Goal: Task Accomplishment & Management: Use online tool/utility

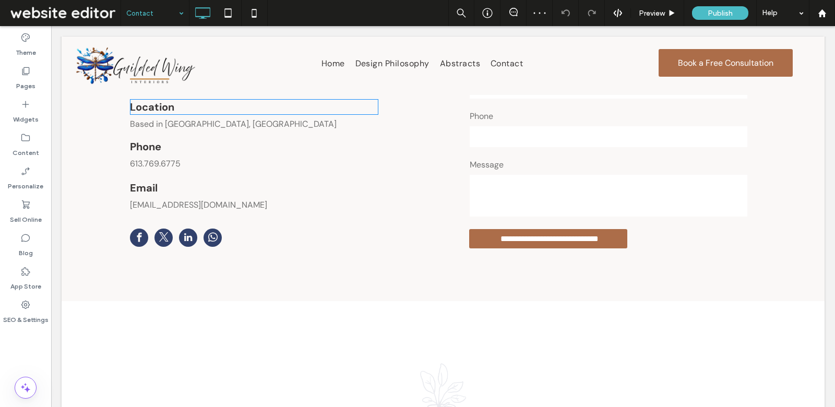
scroll to position [364, 0]
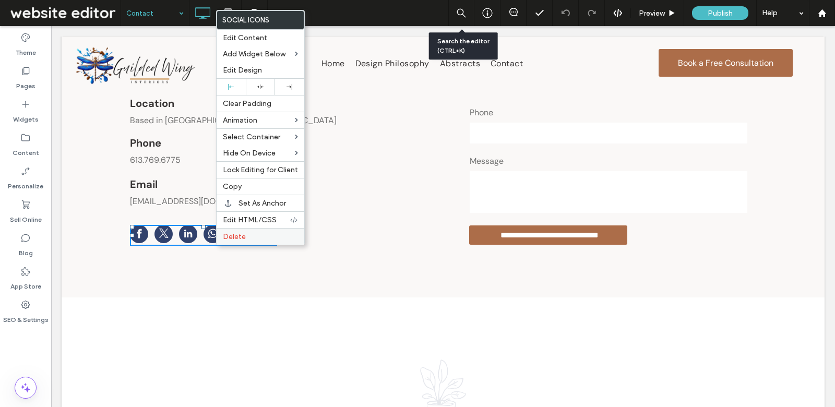
click at [248, 233] on label "Delete" at bounding box center [260, 236] width 75 height 9
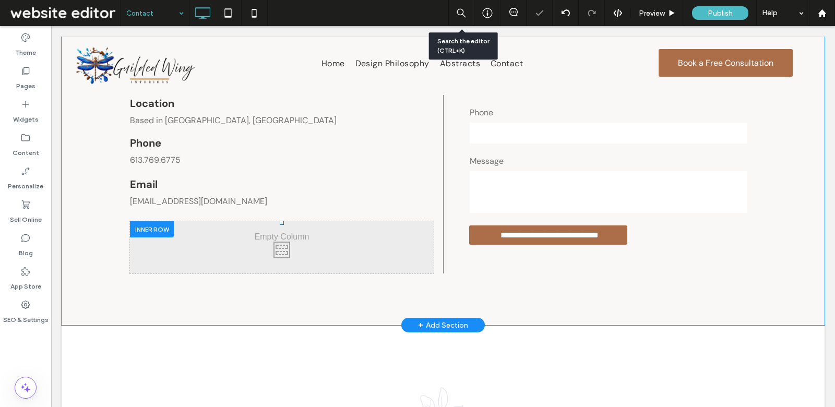
click at [144, 223] on div at bounding box center [152, 229] width 44 height 16
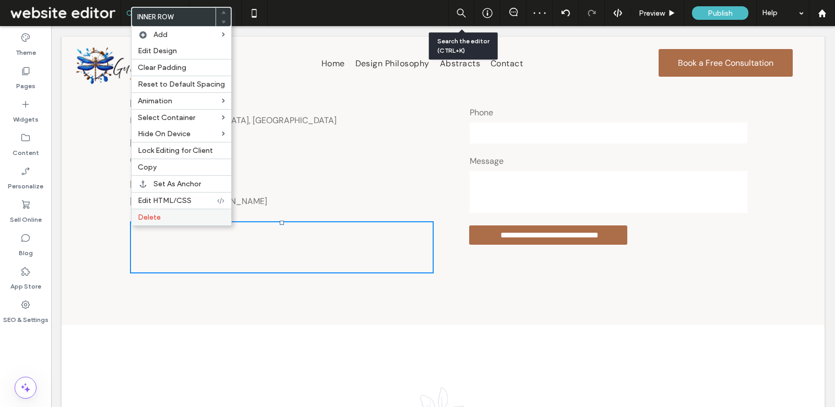
click at [168, 213] on label "Delete" at bounding box center [181, 217] width 87 height 9
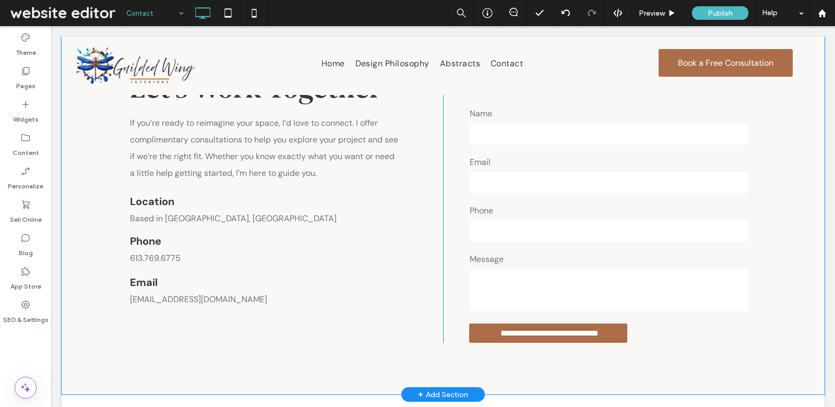
scroll to position [227, 0]
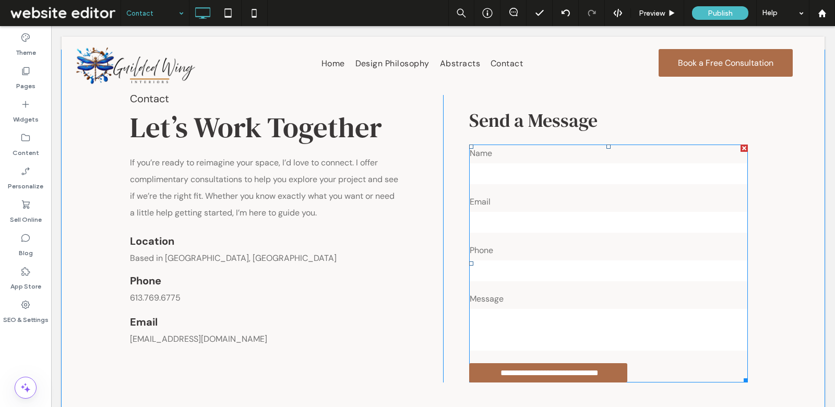
click at [501, 212] on input "email" at bounding box center [609, 222] width 278 height 21
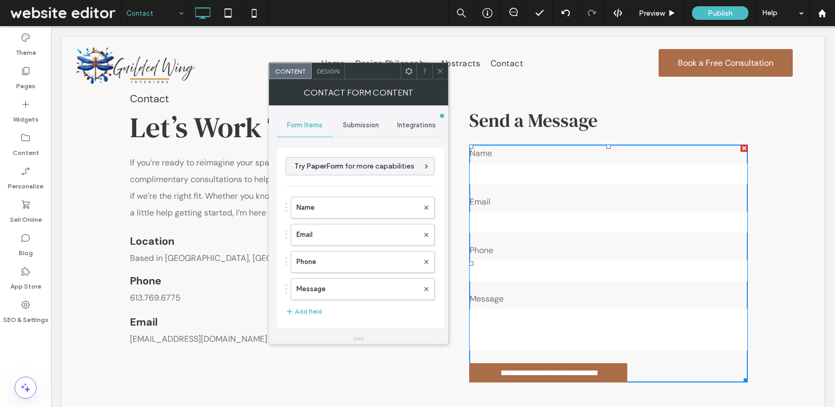
click at [352, 134] on div "Submission" at bounding box center [361, 125] width 56 height 23
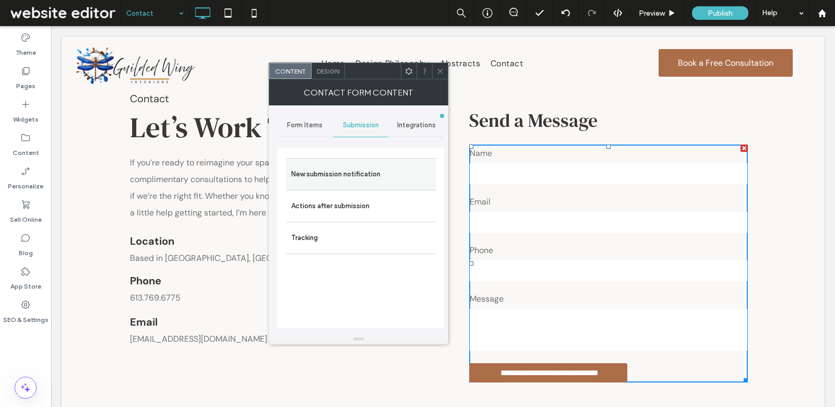
click at [352, 184] on div "New submission notification" at bounding box center [361, 174] width 150 height 32
click at [354, 210] on label "Actions after submission" at bounding box center [360, 206] width 139 height 21
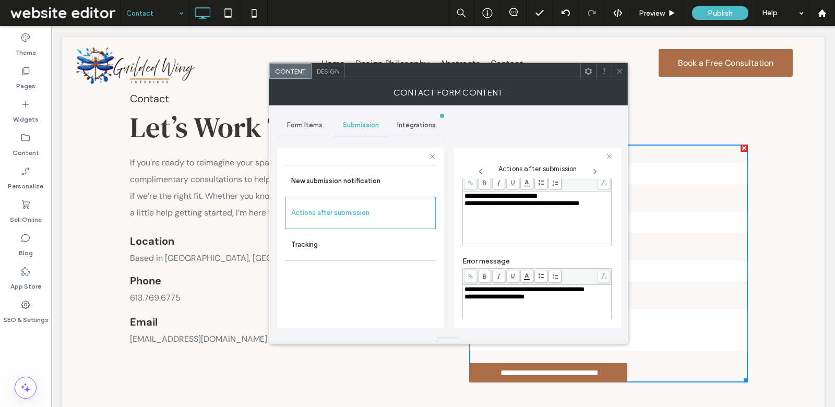
scroll to position [78, 0]
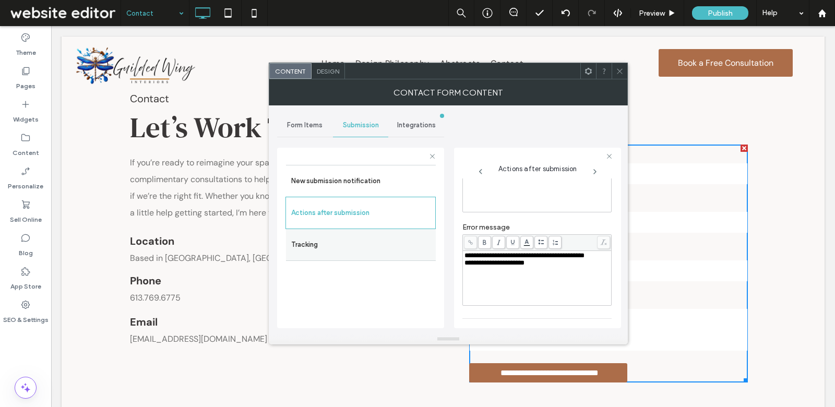
click at [356, 238] on label "Tracking" at bounding box center [360, 244] width 139 height 21
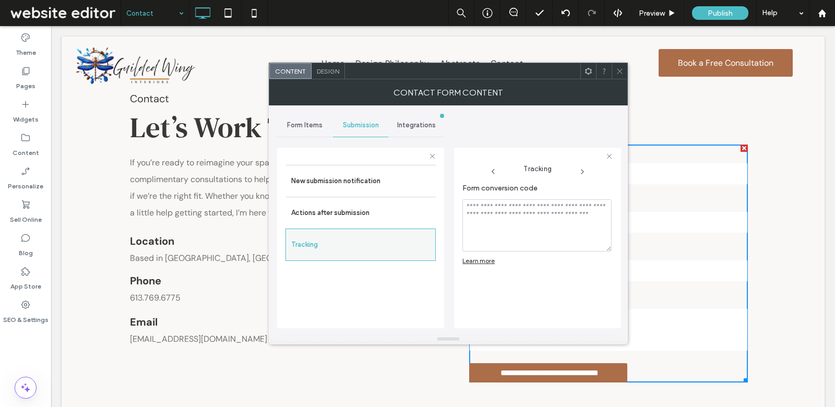
scroll to position [0, 0]
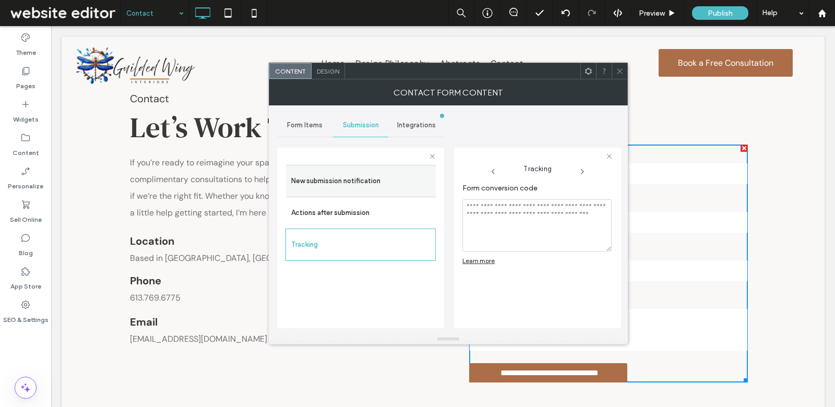
click at [359, 188] on label "New submission notification" at bounding box center [360, 181] width 139 height 21
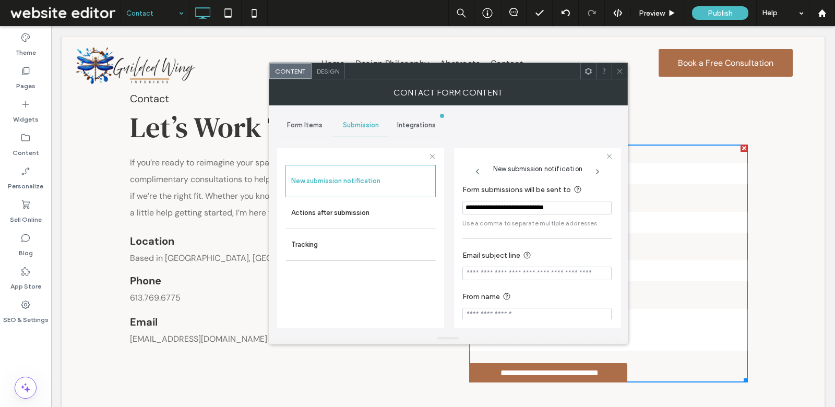
scroll to position [7, 0]
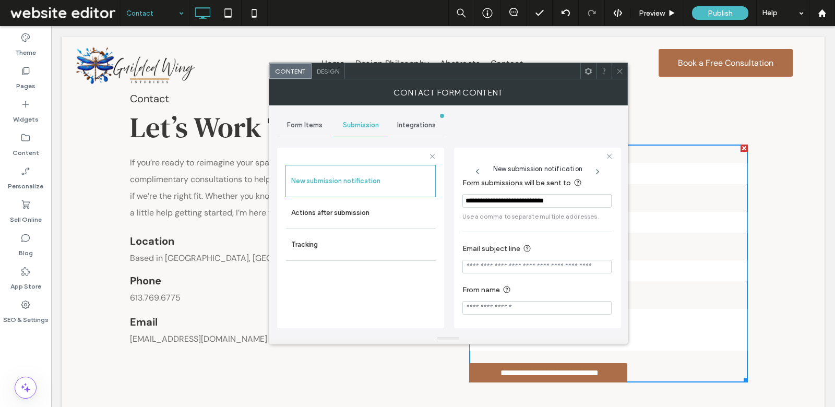
click at [624, 65] on div at bounding box center [620, 71] width 16 height 16
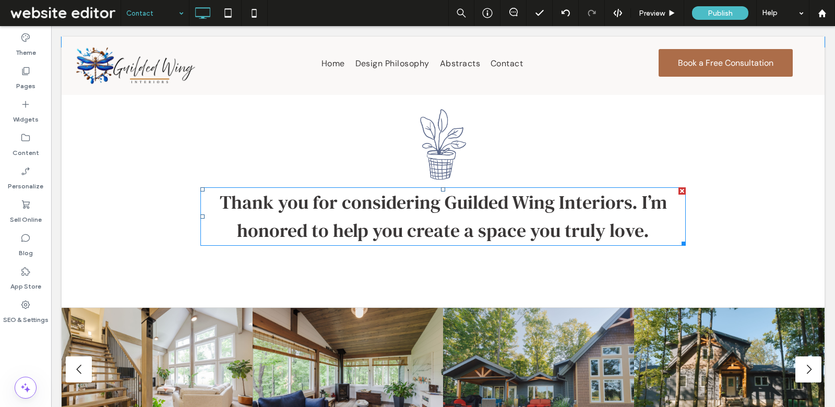
scroll to position [629, 0]
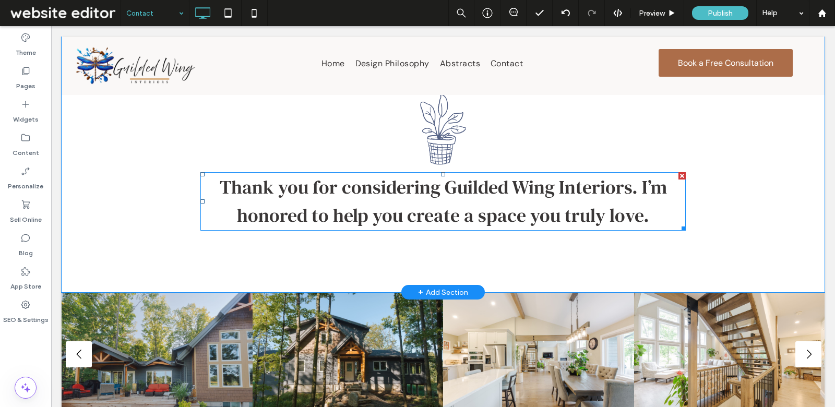
click at [533, 211] on span "Thank you for considering Guilded Wing Interiors. I’m honored to help you creat…" at bounding box center [443, 201] width 447 height 54
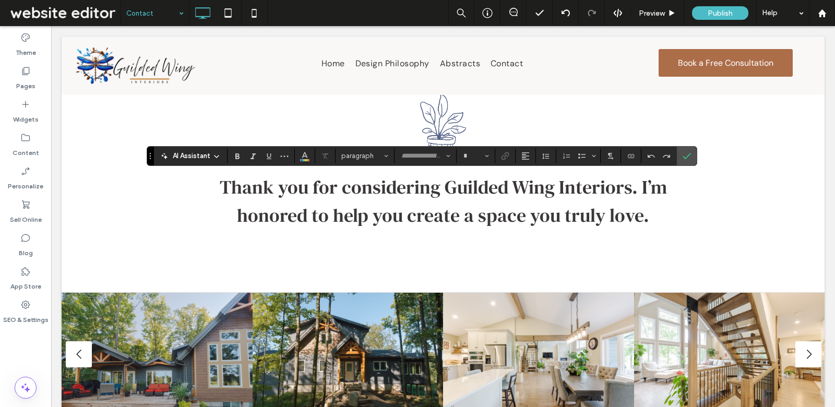
type input "**********"
type input "**"
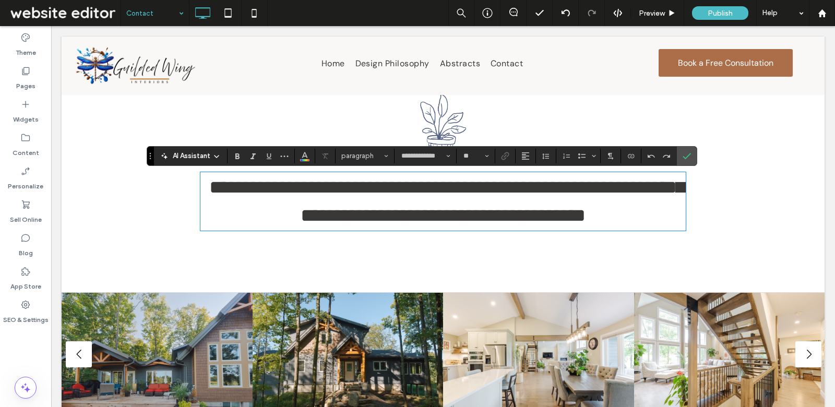
click at [636, 197] on span "**********" at bounding box center [446, 201] width 475 height 47
click at [642, 192] on span "**********" at bounding box center [446, 201] width 475 height 47
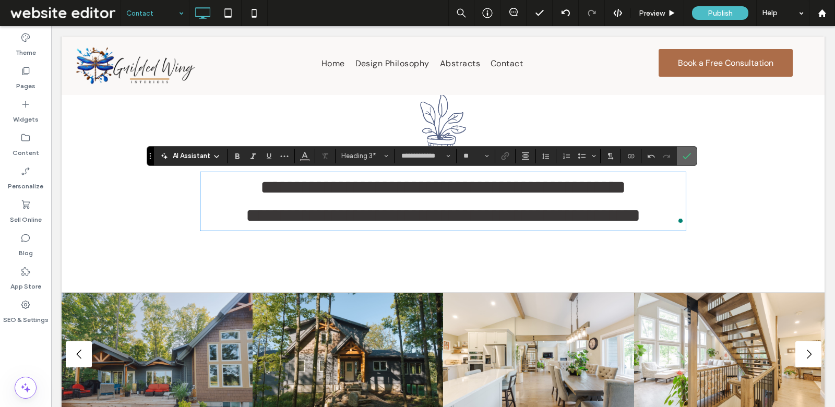
click at [685, 154] on icon "Confirm" at bounding box center [687, 156] width 8 height 8
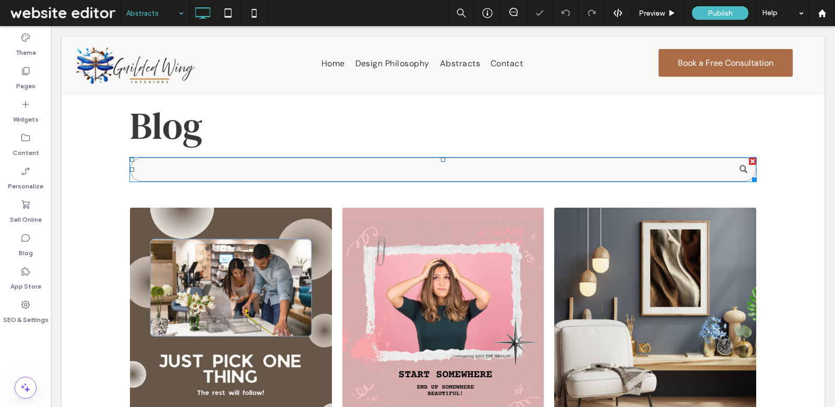
scroll to position [54, 0]
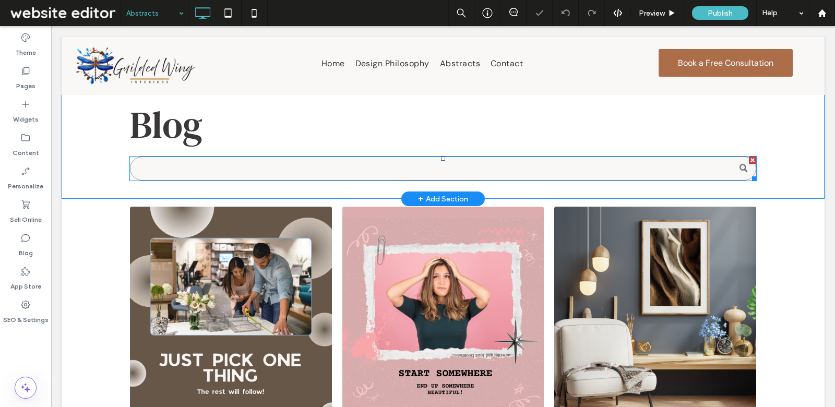
click at [352, 171] on input "Search" at bounding box center [443, 169] width 626 height 24
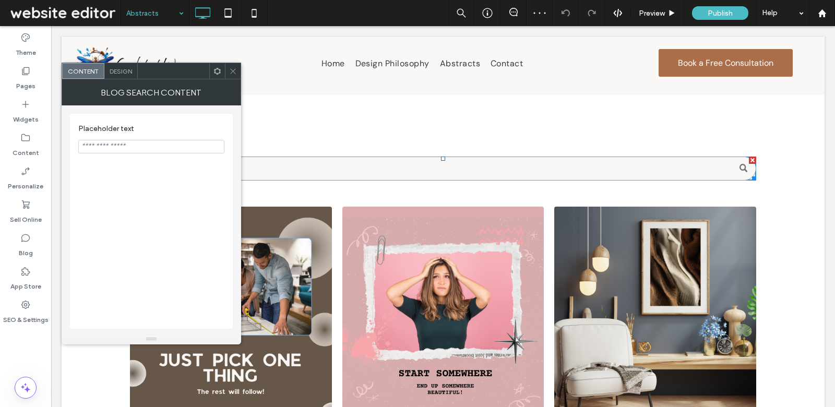
click at [232, 69] on icon at bounding box center [233, 71] width 8 height 8
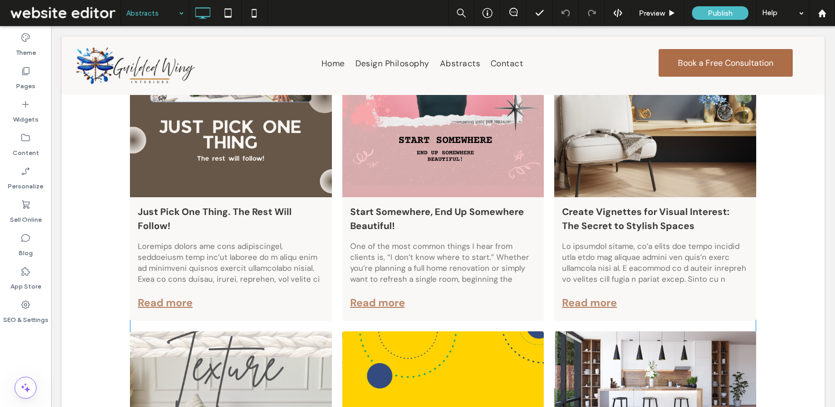
scroll to position [87, 0]
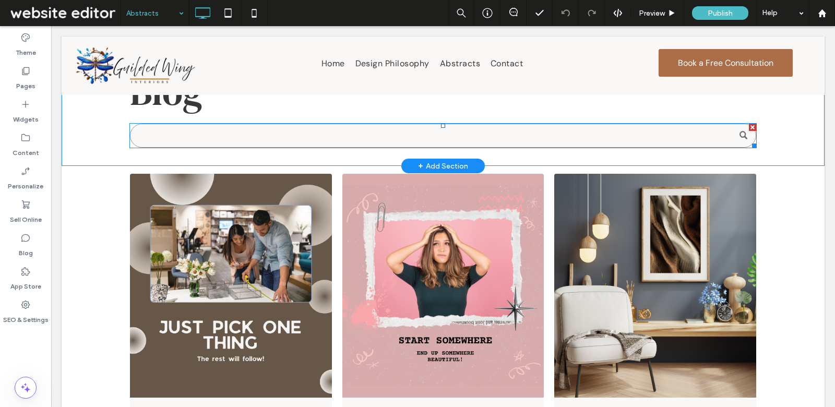
click at [201, 133] on input "Search" at bounding box center [443, 136] width 626 height 24
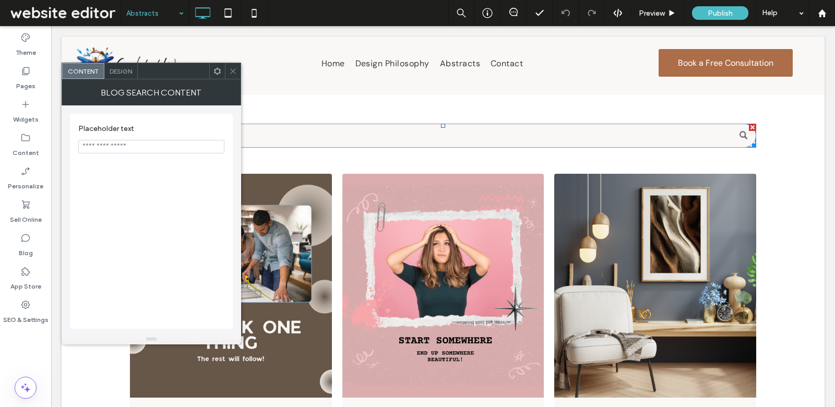
click at [122, 70] on span "Design" at bounding box center [121, 71] width 22 height 8
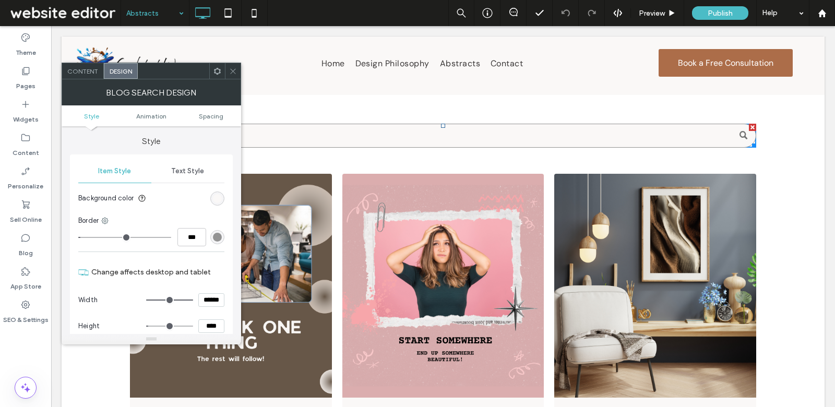
click at [234, 67] on icon at bounding box center [233, 71] width 8 height 8
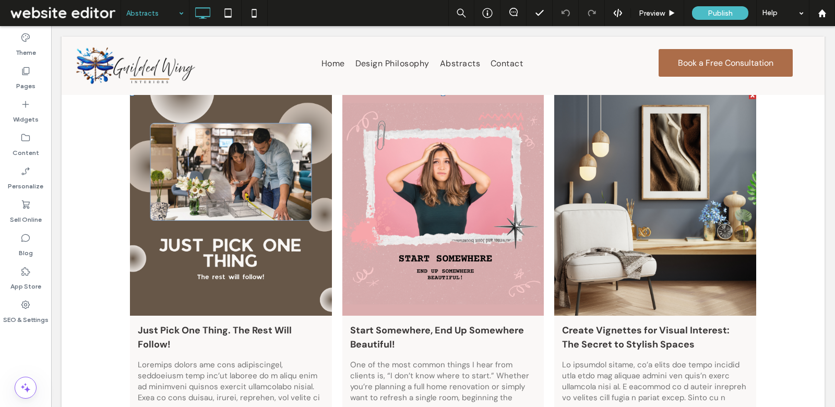
scroll to position [0, 0]
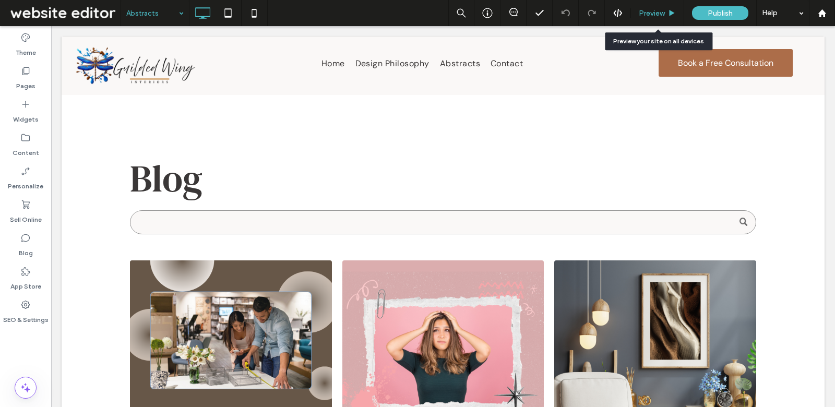
click at [645, 8] on div "Preview" at bounding box center [657, 13] width 53 height 26
click at [647, 17] on div "Preview" at bounding box center [657, 13] width 53 height 26
click at [659, 10] on span "Preview" at bounding box center [652, 13] width 26 height 9
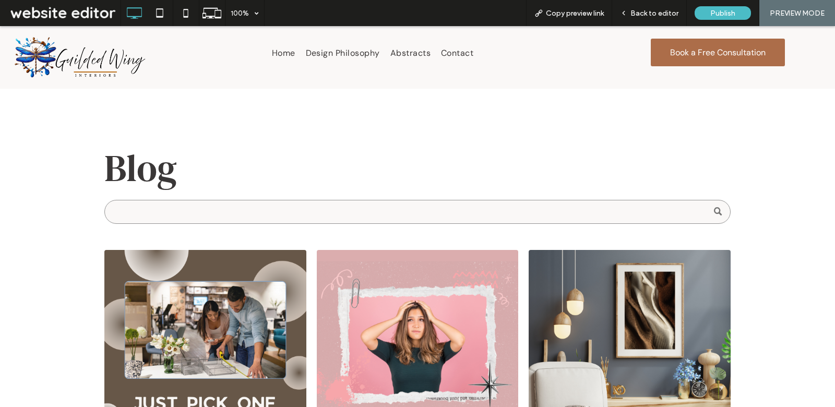
click at [446, 210] on input "Search" at bounding box center [417, 212] width 626 height 24
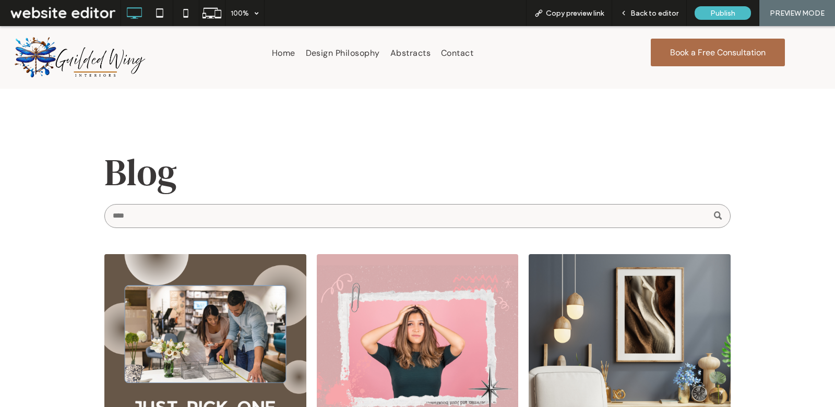
type input "***"
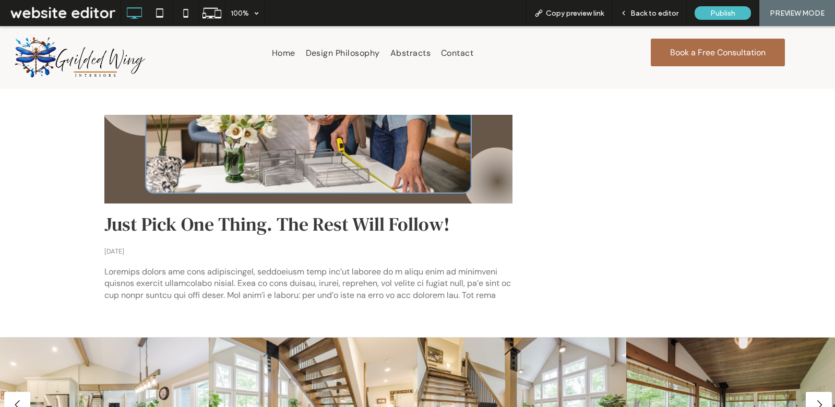
scroll to position [74, 0]
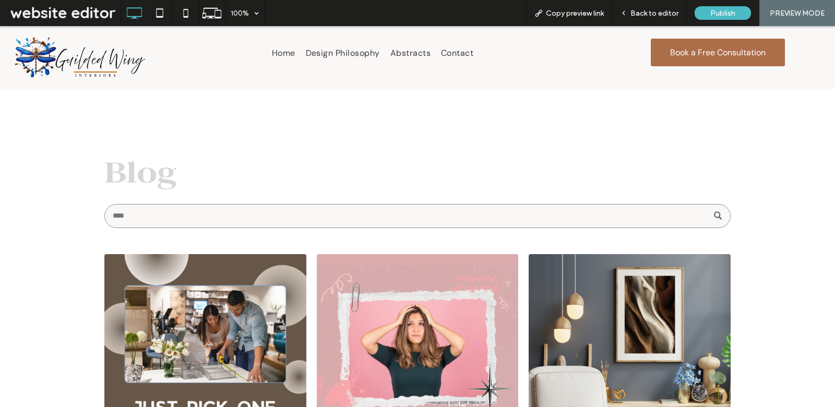
scroll to position [10, 0]
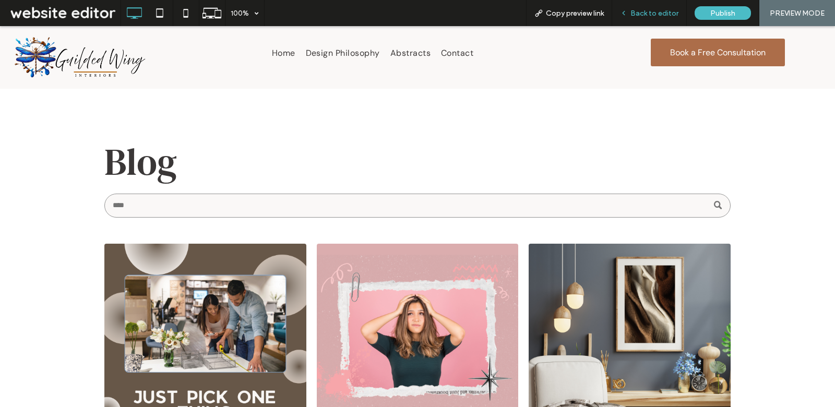
click at [644, 14] on span "Back to editor" at bounding box center [654, 13] width 48 height 9
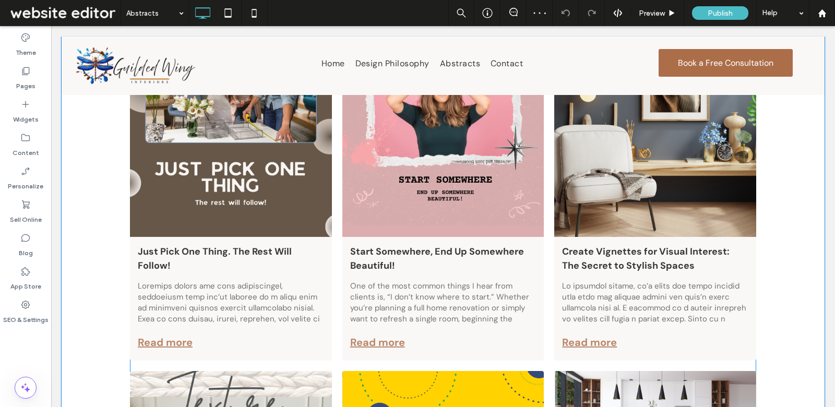
scroll to position [243, 0]
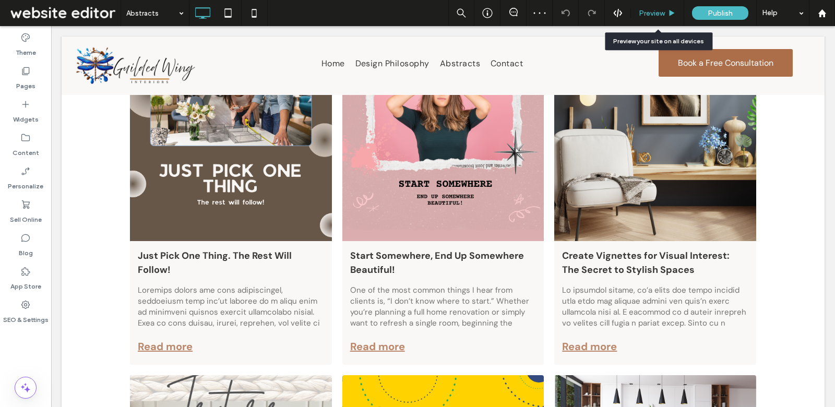
click at [652, 20] on div "Preview" at bounding box center [657, 13] width 53 height 26
click at [650, 9] on span "Preview" at bounding box center [652, 13] width 26 height 9
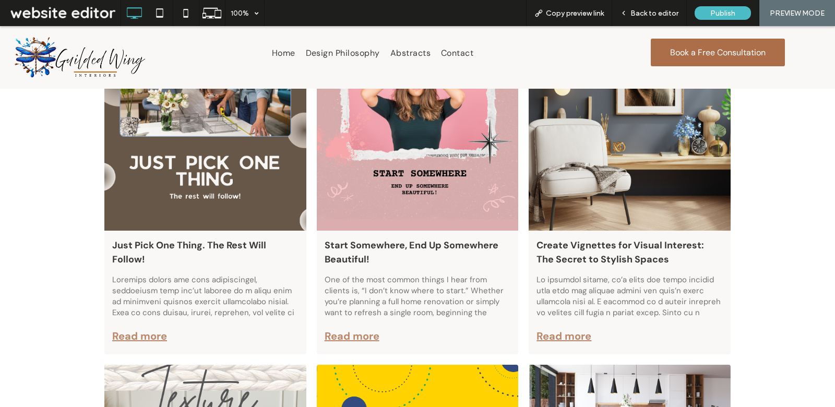
click at [253, 195] on div at bounding box center [205, 118] width 214 height 237
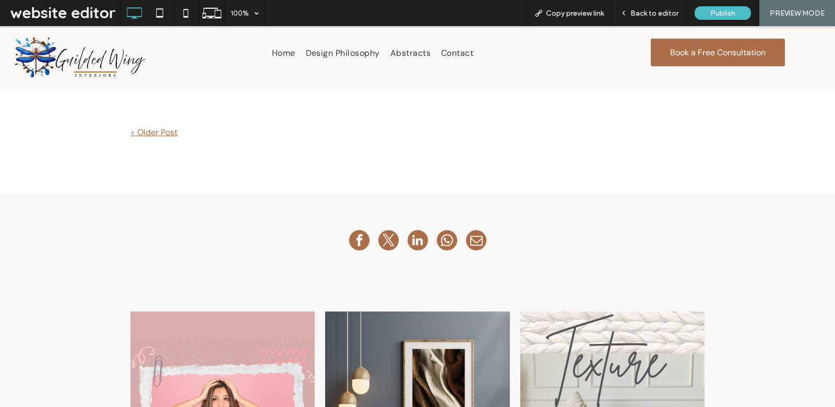
scroll to position [718, 0]
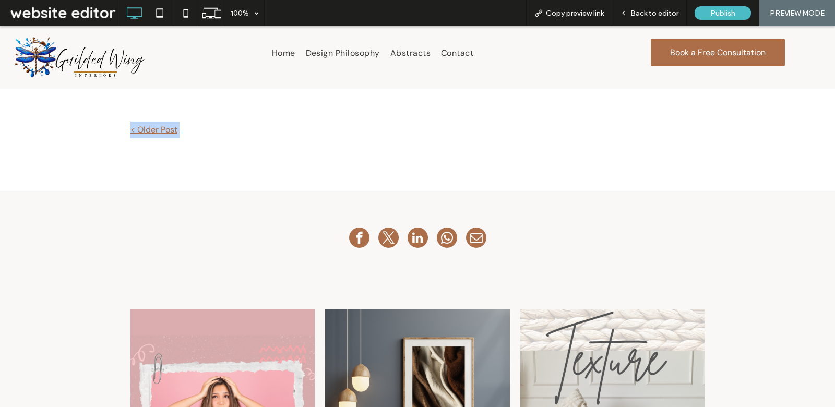
drag, startPoint x: 411, startPoint y: 164, endPoint x: 465, endPoint y: 205, distance: 66.7
click at [465, 205] on div "Just Pick One Thing. The Rest Will Follow! Click To Paste Row + Add Section Int…" at bounding box center [417, 39] width 835 height 1336
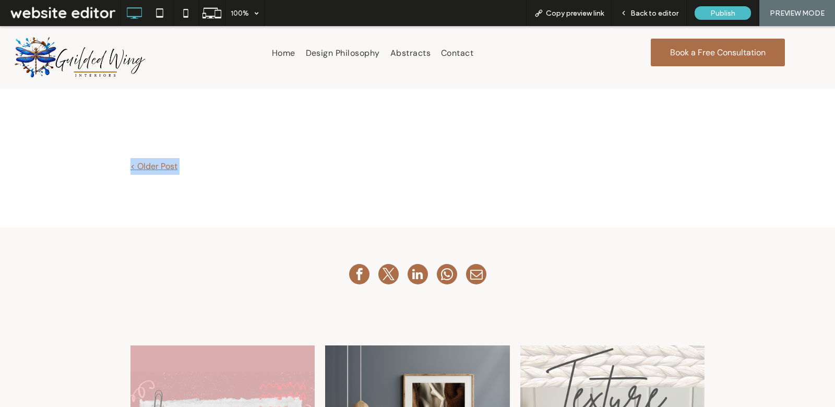
scroll to position [649, 0]
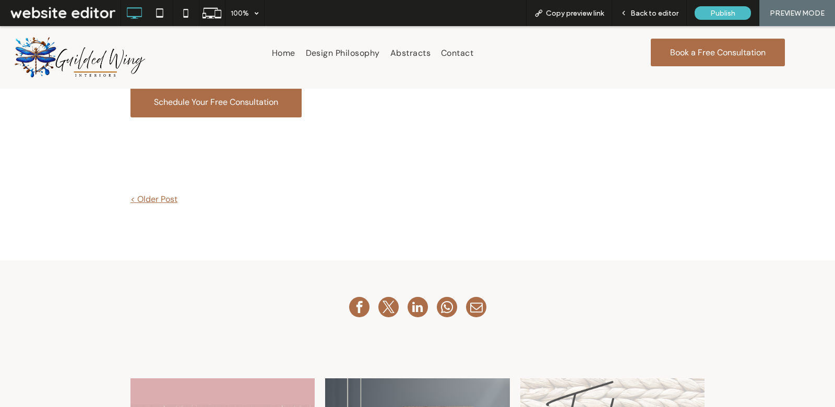
click at [465, 201] on div "< Older Post Click To Paste" at bounding box center [417, 199] width 574 height 33
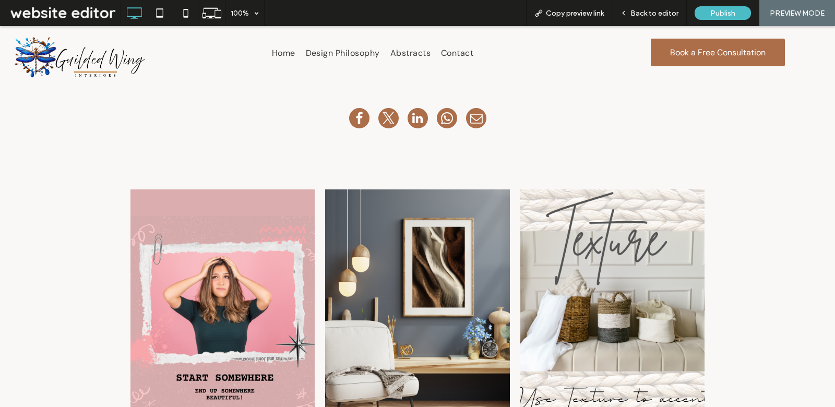
scroll to position [732, 0]
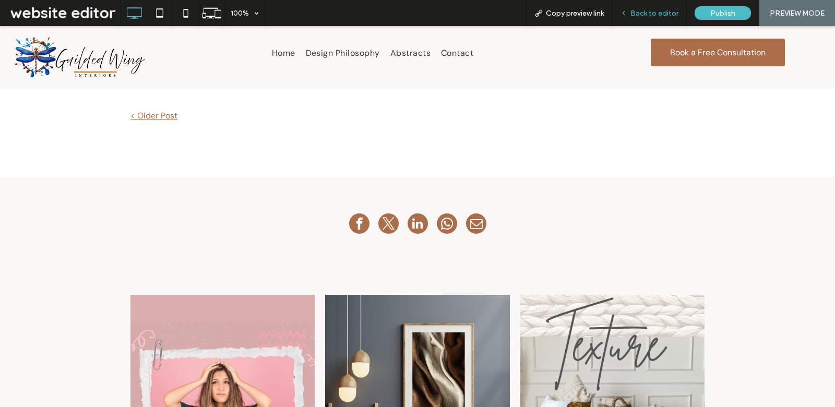
click at [638, 10] on span "Back to editor" at bounding box center [654, 13] width 48 height 9
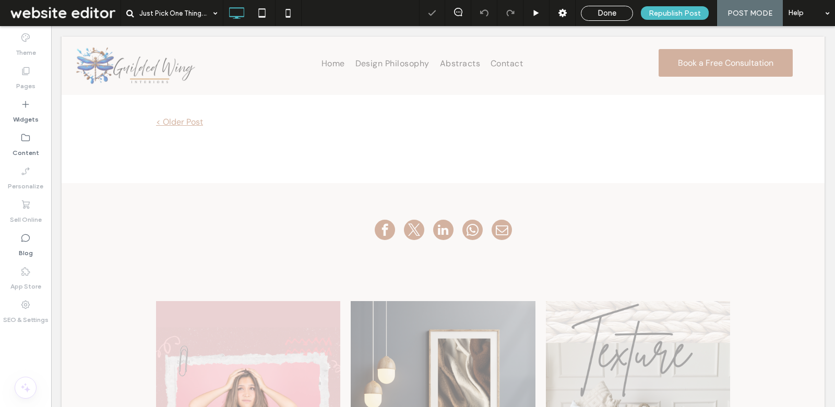
scroll to position [729, 0]
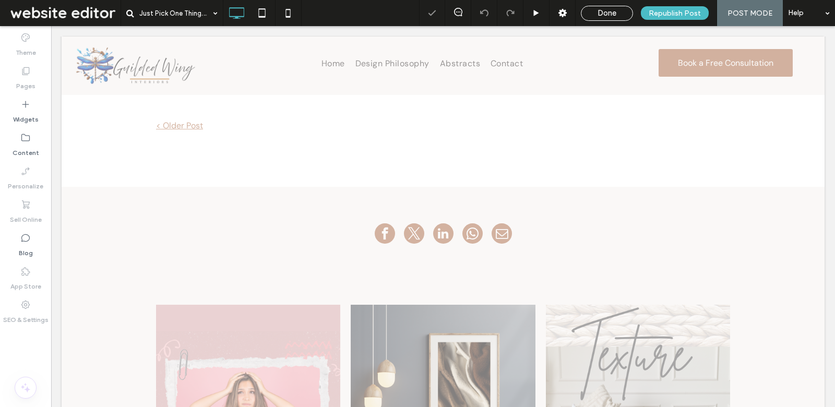
click at [455, 206] on div "Click To Paste Row + Add Section" at bounding box center [443, 219] width 763 height 65
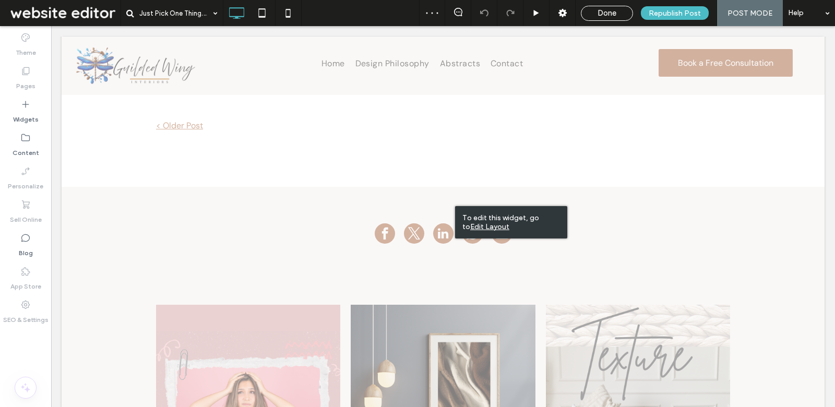
click at [474, 225] on u "Edit Layout" at bounding box center [489, 226] width 39 height 9
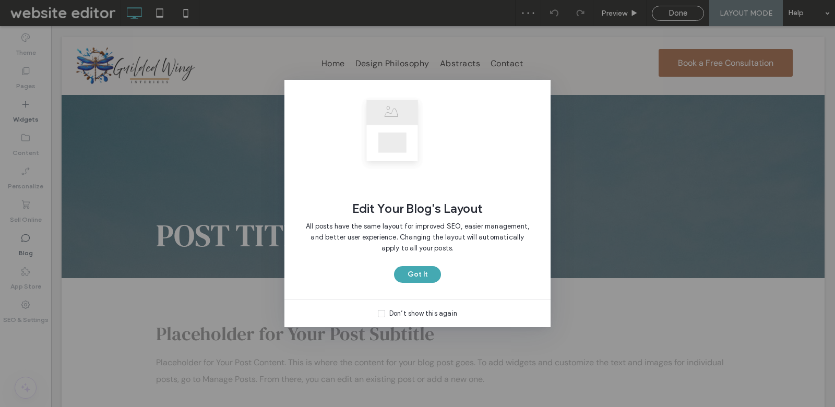
click at [411, 277] on button "Got It" at bounding box center [417, 274] width 47 height 17
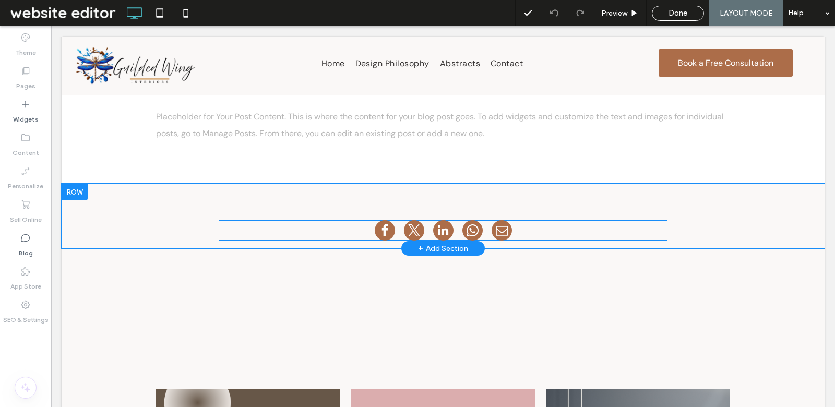
scroll to position [327, 0]
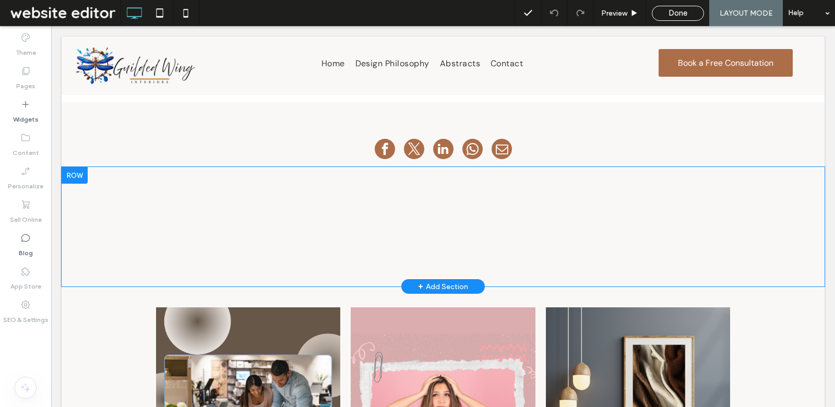
click at [79, 176] on div at bounding box center [75, 175] width 26 height 17
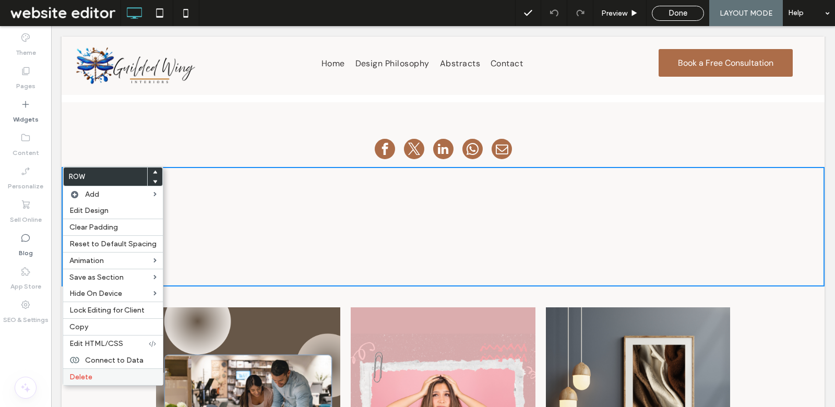
click at [89, 368] on div "Delete" at bounding box center [113, 376] width 100 height 17
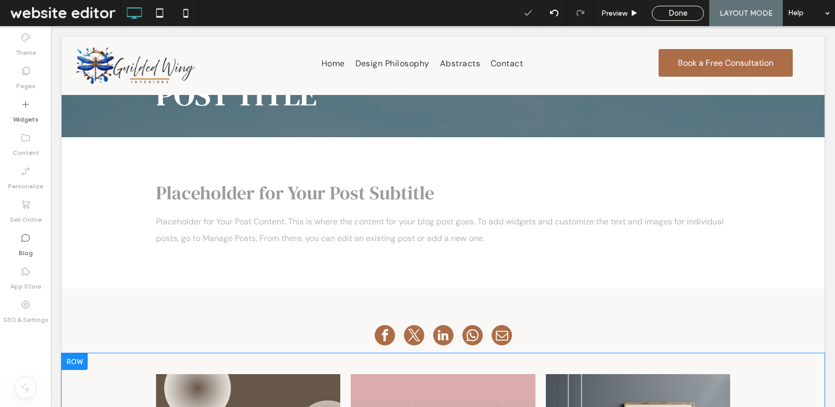
scroll to position [0, 0]
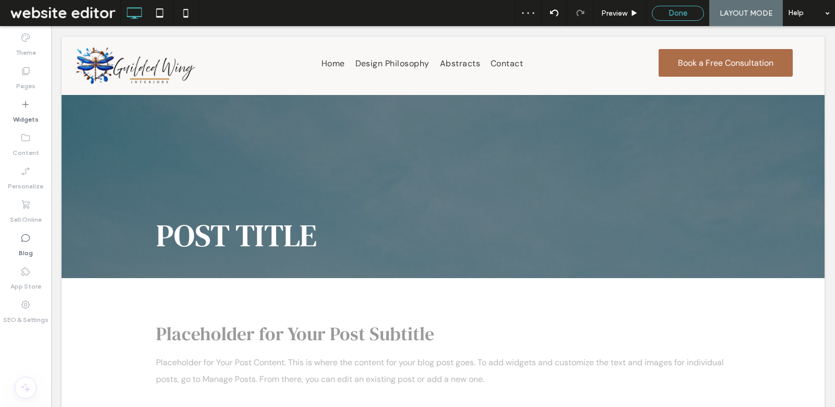
click at [664, 15] on div "Done" at bounding box center [677, 12] width 51 height 9
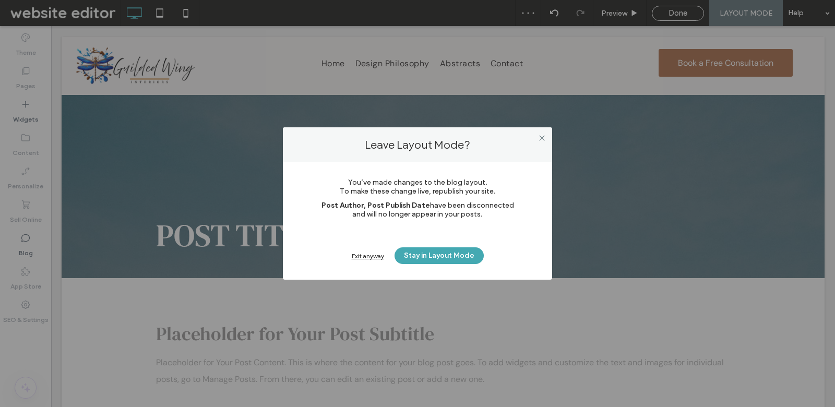
click at [434, 254] on button "Stay in Layout Mode" at bounding box center [439, 255] width 89 height 17
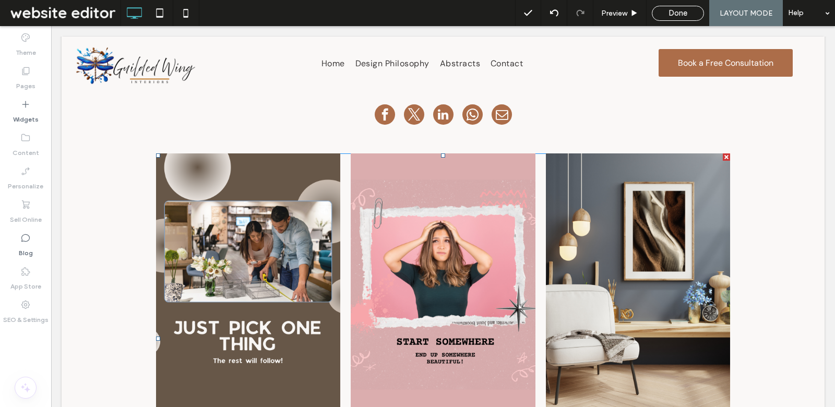
scroll to position [170, 0]
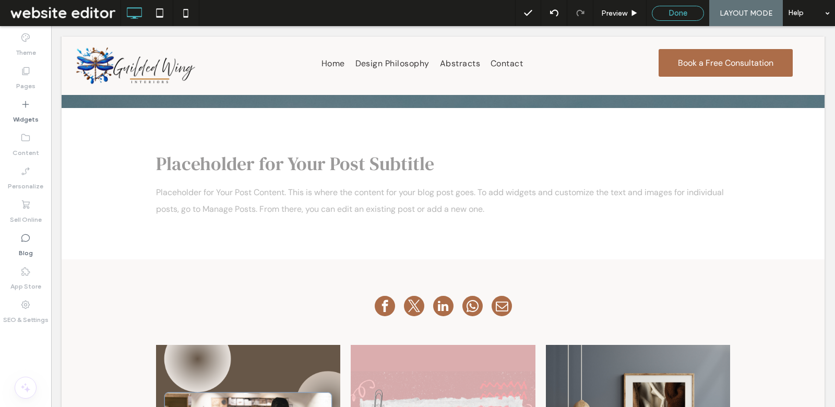
click at [672, 8] on span "Done" at bounding box center [678, 12] width 19 height 9
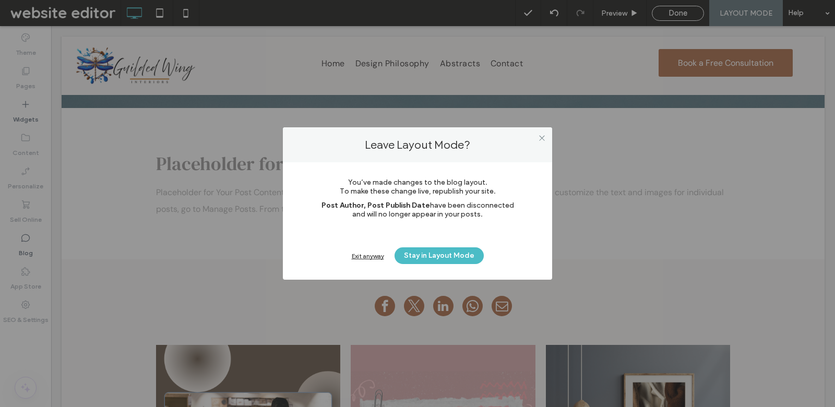
click at [375, 255] on div "Exit anyway" at bounding box center [368, 256] width 32 height 8
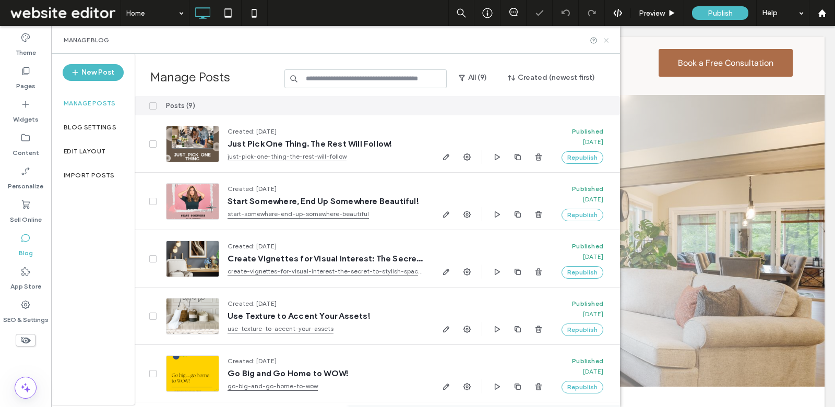
click at [604, 41] on use at bounding box center [606, 40] width 4 height 4
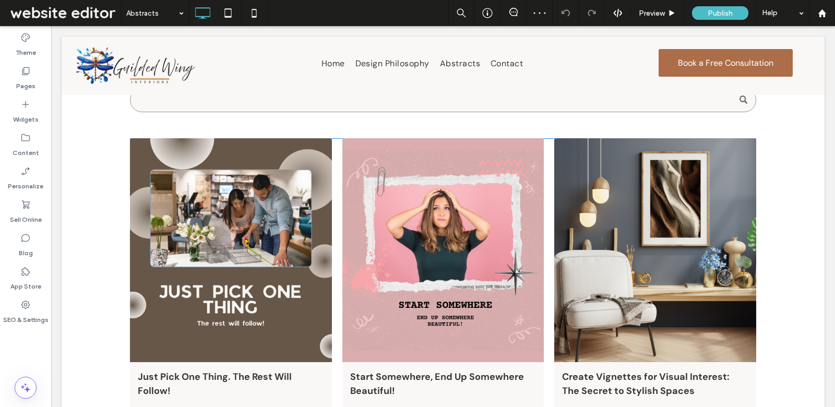
scroll to position [236, 0]
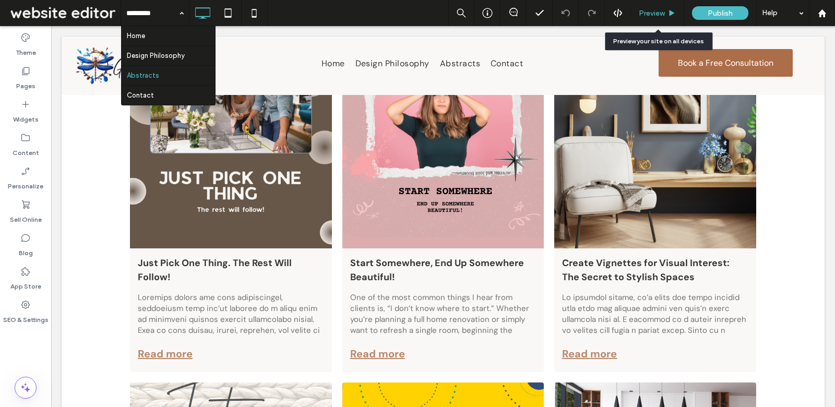
click at [644, 9] on span "Preview" at bounding box center [652, 13] width 26 height 9
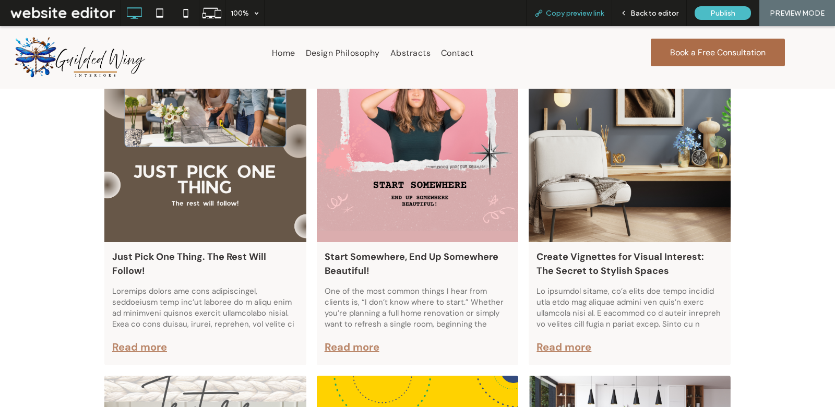
scroll to position [240, 0]
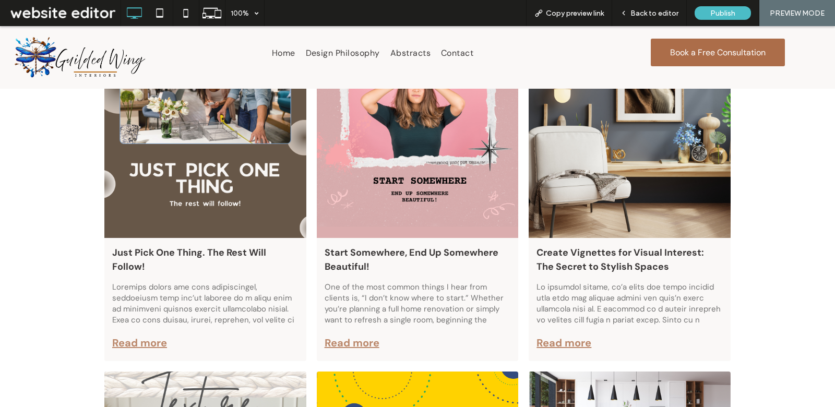
click at [215, 234] on div at bounding box center [205, 125] width 214 height 237
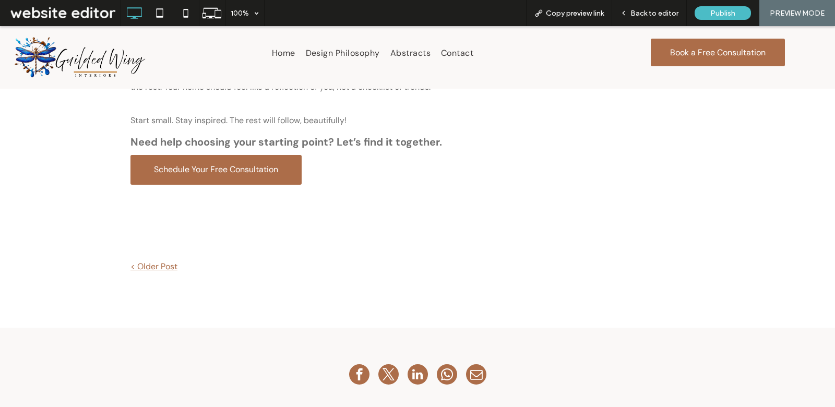
scroll to position [508, 0]
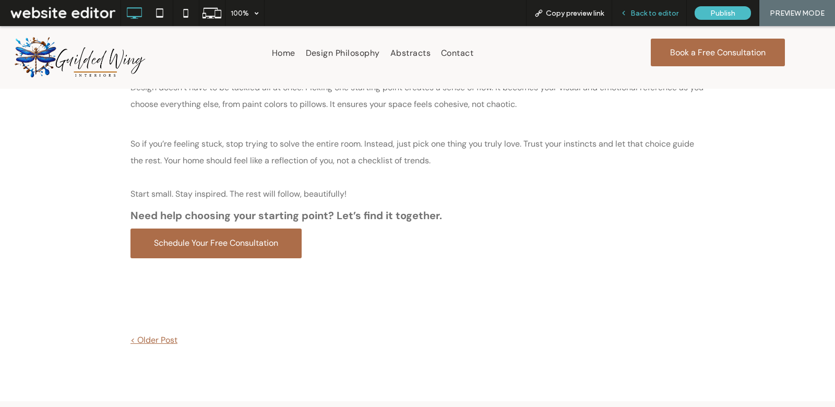
click at [620, 15] on div "Back to editor" at bounding box center [649, 13] width 74 height 9
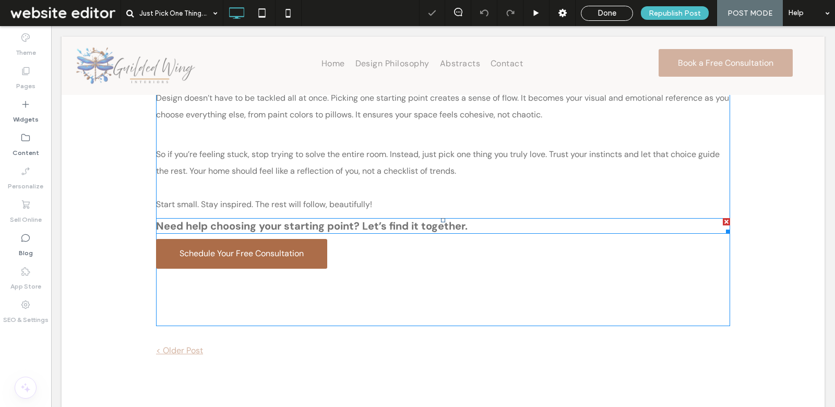
click at [382, 220] on strong "Need help choosing your starting point? Let’s find it together." at bounding box center [312, 226] width 312 height 14
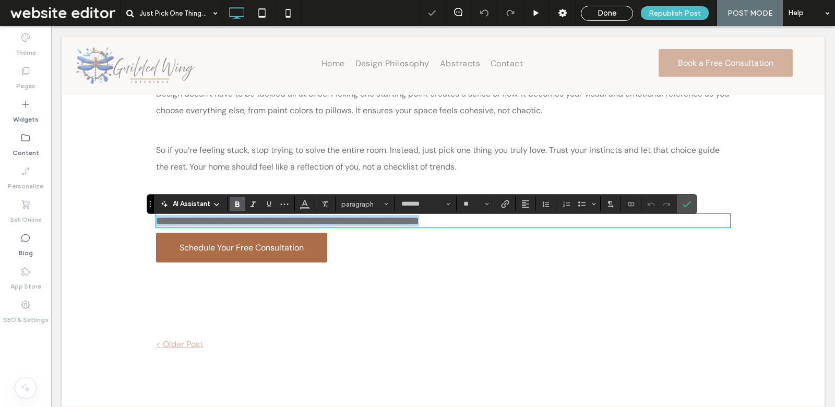
scroll to position [504, 0]
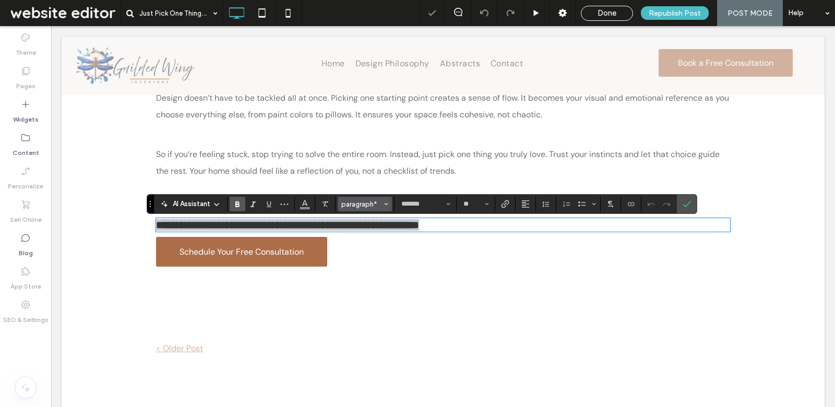
click at [373, 204] on span "paragraph*" at bounding box center [361, 204] width 41 height 8
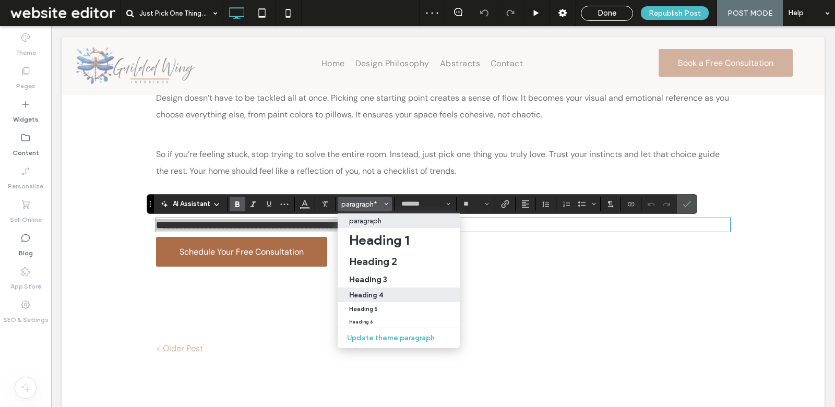
click at [378, 299] on h4 "Heading 4" at bounding box center [366, 295] width 34 height 8
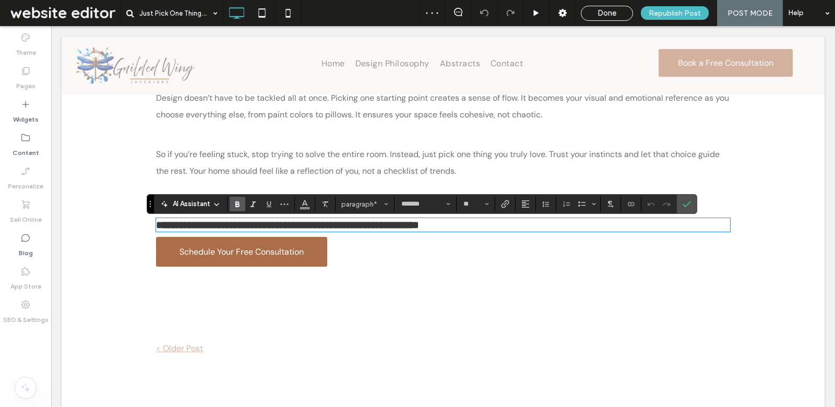
type input "**********"
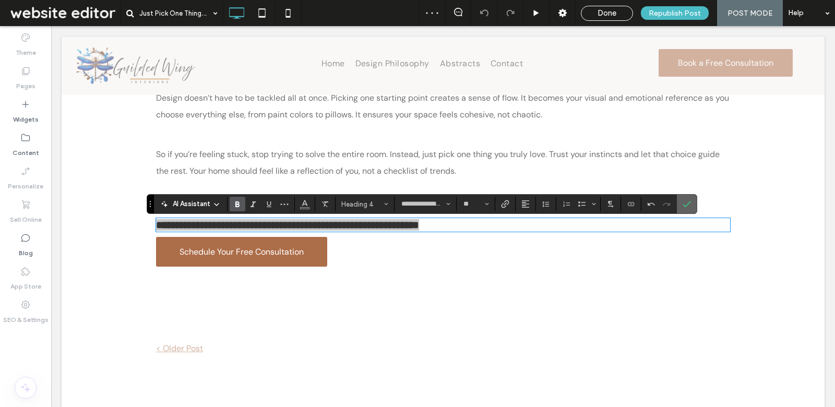
click at [683, 203] on icon "Confirm" at bounding box center [687, 204] width 8 height 8
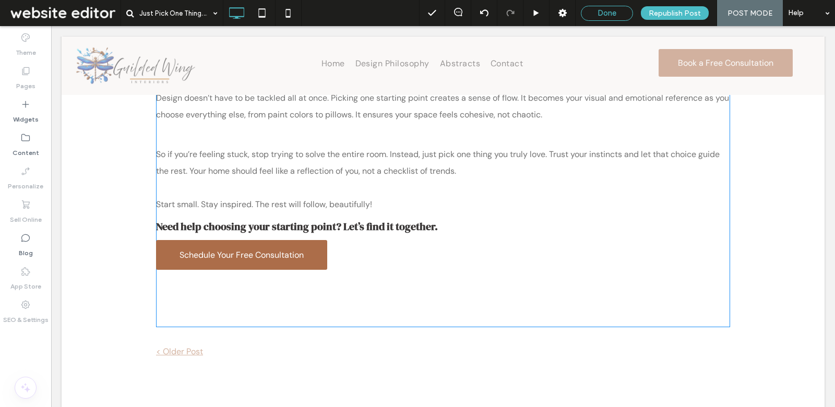
click at [603, 13] on span "Done" at bounding box center [607, 12] width 19 height 9
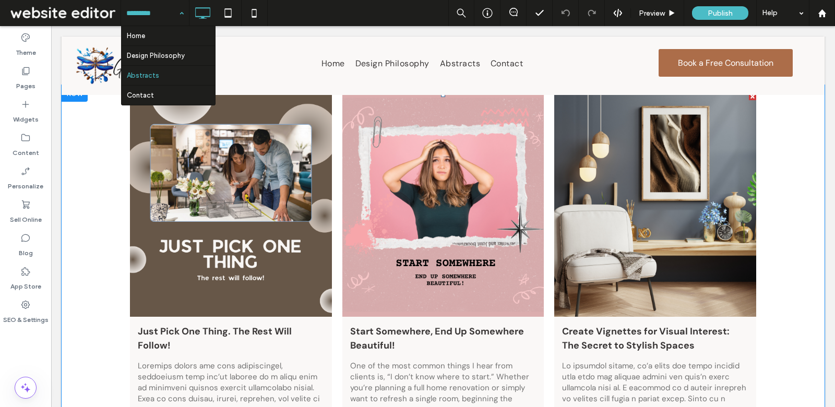
scroll to position [185, 0]
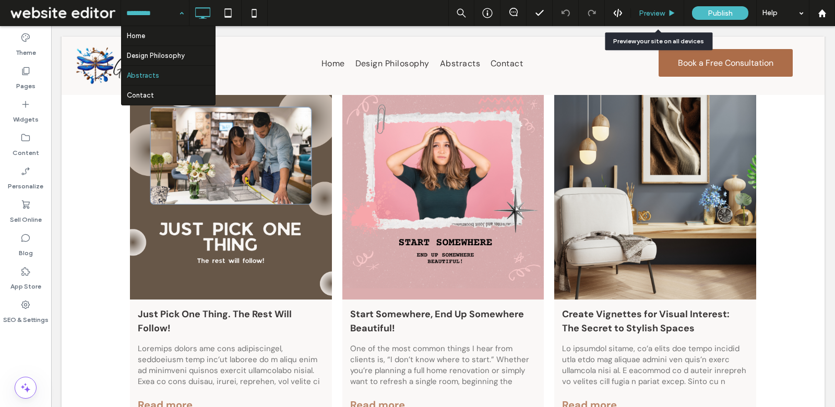
click at [641, 13] on span "Preview" at bounding box center [652, 13] width 26 height 9
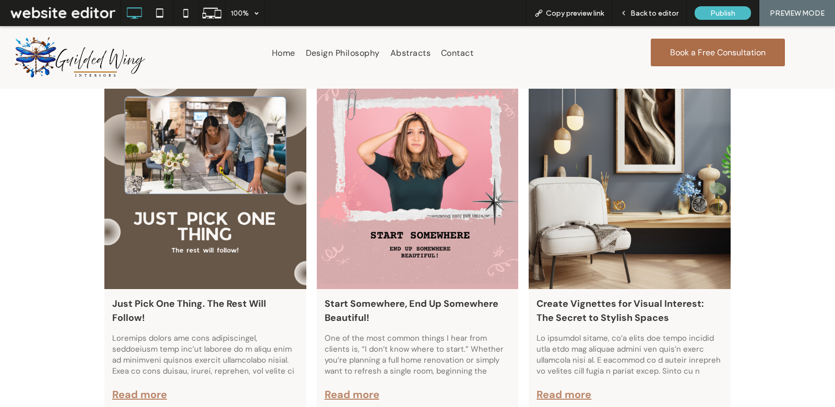
click at [437, 238] on div at bounding box center [418, 176] width 214 height 237
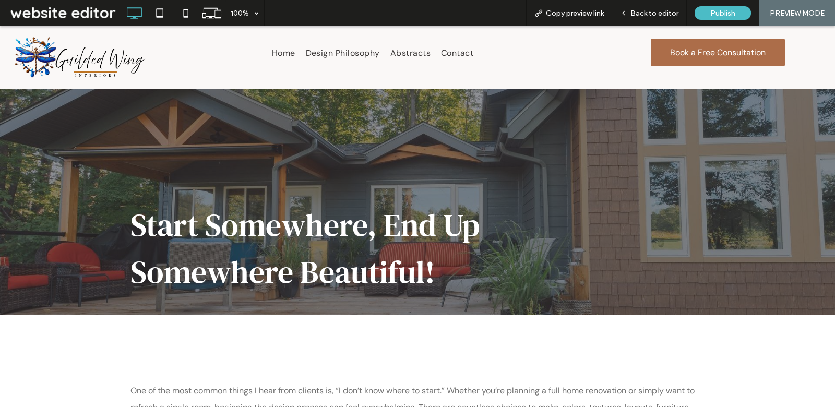
scroll to position [777, 0]
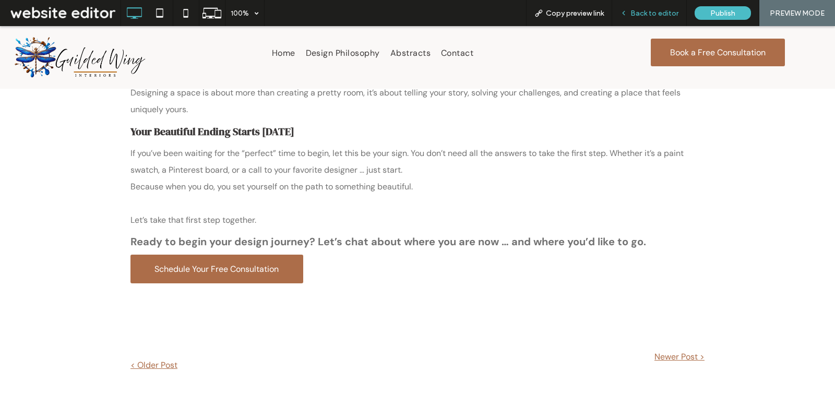
click at [641, 12] on span "Back to editor" at bounding box center [654, 13] width 48 height 9
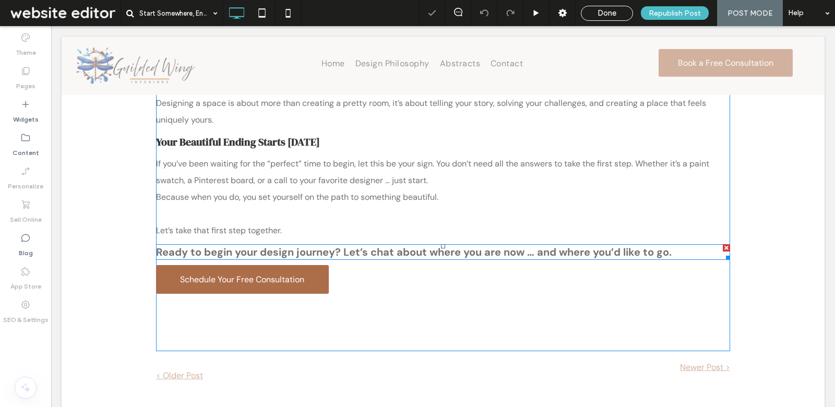
click at [367, 247] on strong "Ready to begin your design journey? Let’s chat about where you are now … and wh…" at bounding box center [414, 252] width 516 height 14
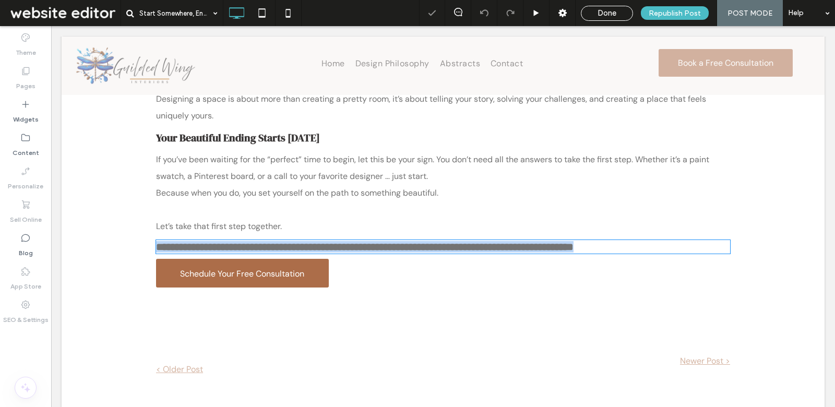
scroll to position [773, 0]
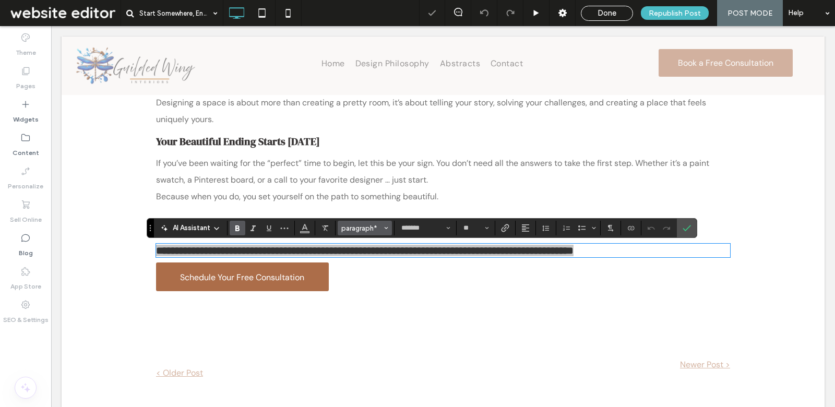
click at [351, 225] on span "paragraph*" at bounding box center [361, 228] width 41 height 8
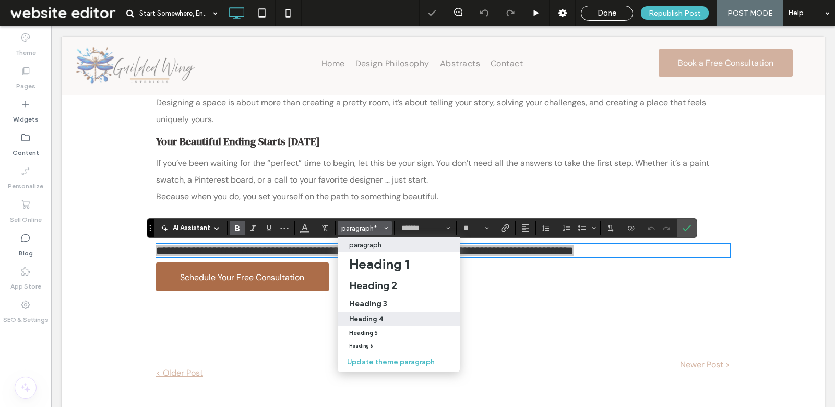
click at [373, 315] on h4 "Heading 4" at bounding box center [366, 319] width 34 height 8
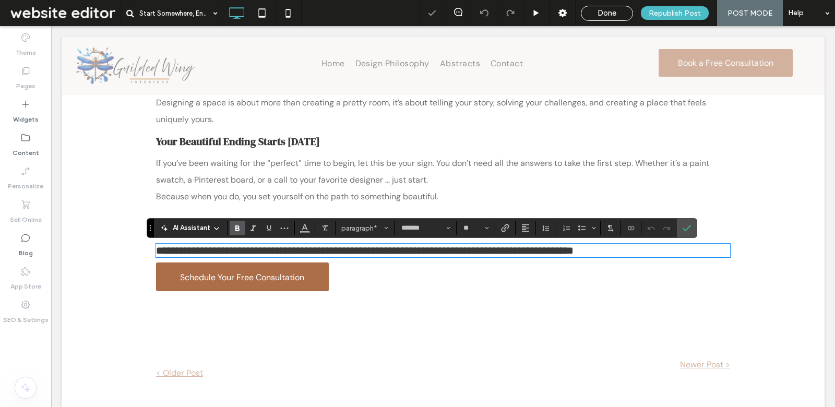
type input "**********"
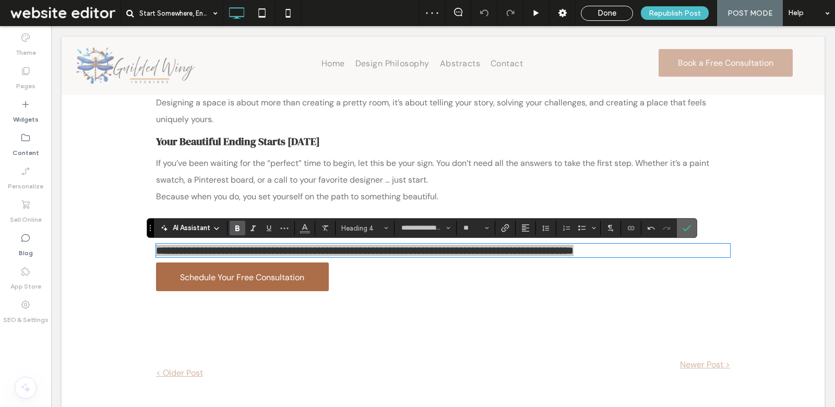
click at [692, 226] on section at bounding box center [687, 228] width 20 height 19
click at [612, 17] on span "Done" at bounding box center [607, 12] width 19 height 9
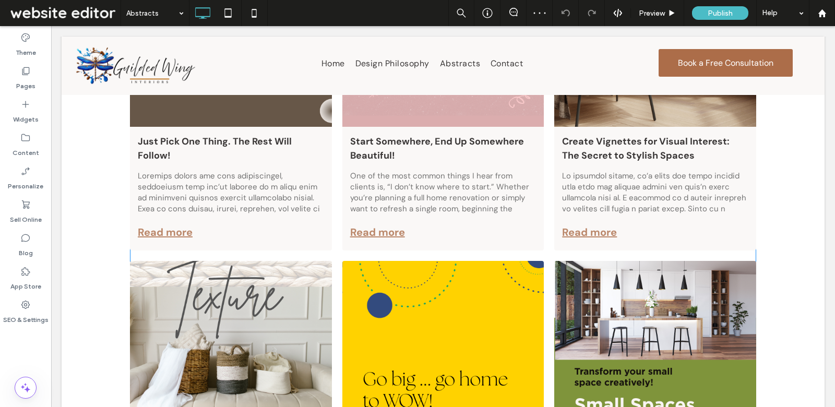
scroll to position [336, 0]
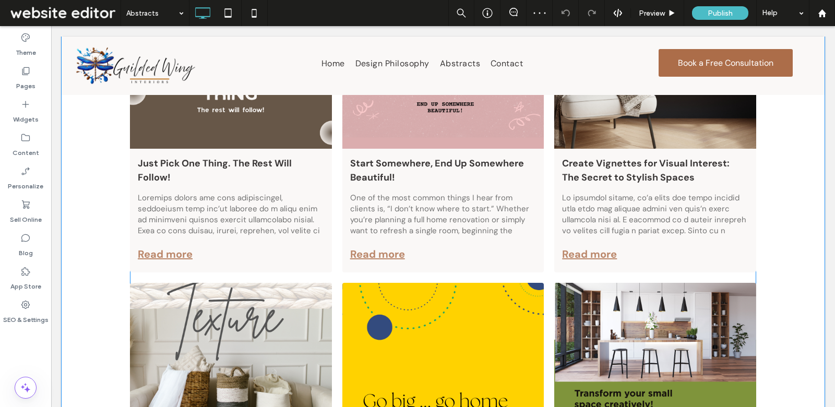
click at [635, 123] on div at bounding box center [656, 36] width 214 height 237
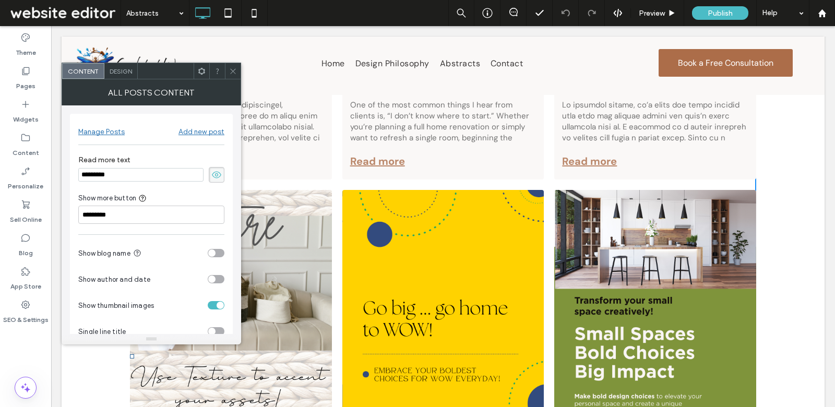
scroll to position [448, 0]
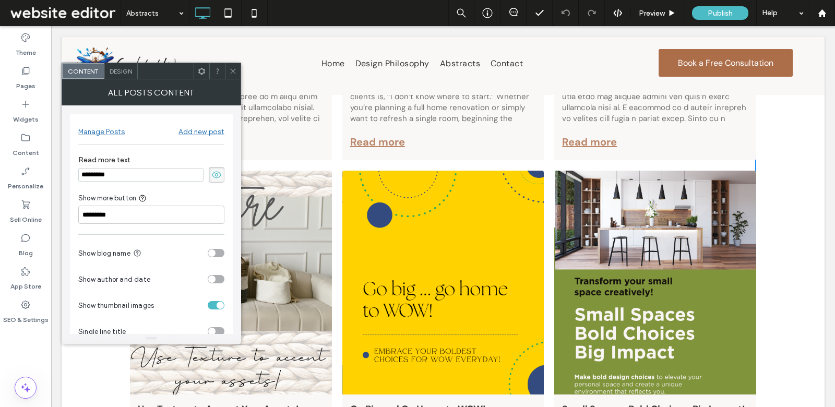
click at [236, 67] on icon at bounding box center [233, 71] width 8 height 8
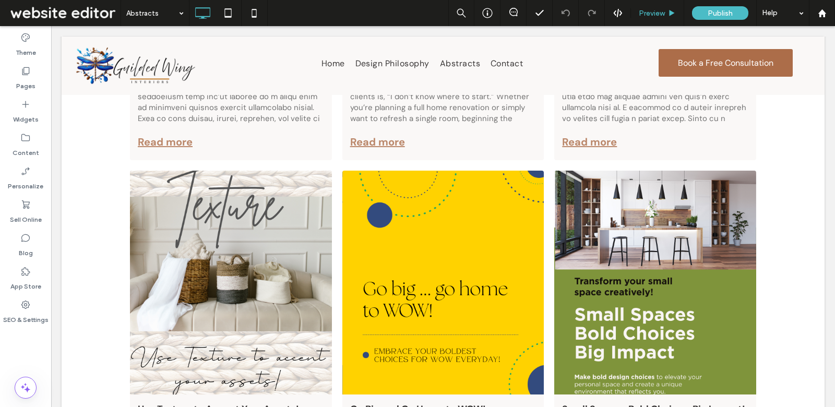
click at [634, 20] on div "Preview" at bounding box center [657, 13] width 53 height 26
click at [645, 16] on span "Preview" at bounding box center [652, 13] width 26 height 9
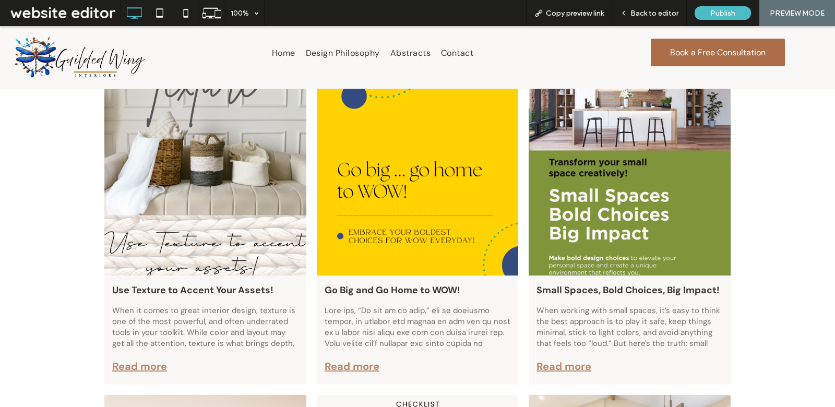
click at [246, 185] on div at bounding box center [205, 163] width 214 height 237
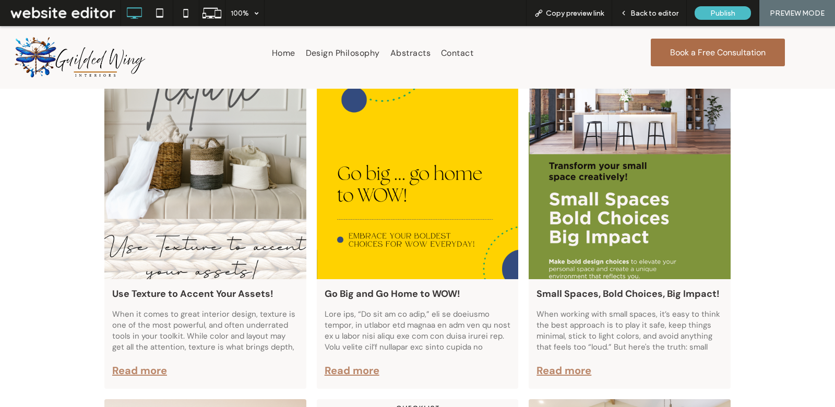
scroll to position [561, 0]
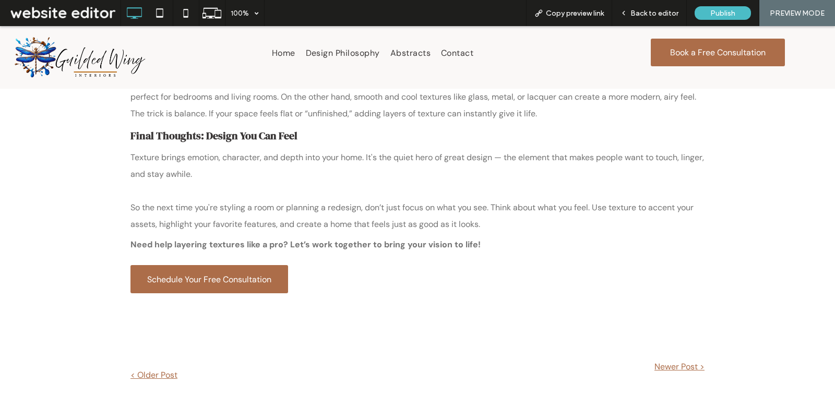
scroll to position [693, 0]
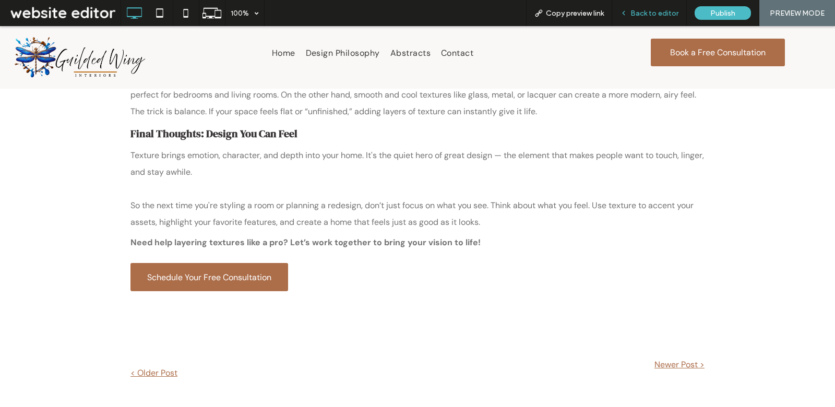
click at [656, 14] on span "Back to editor" at bounding box center [654, 13] width 48 height 9
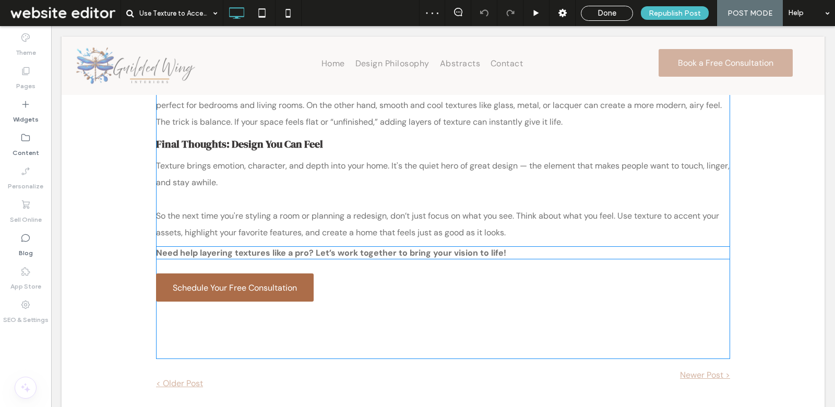
click at [437, 249] on strong "Need help layering textures like a pro? Let’s work together to bring your visio…" at bounding box center [331, 252] width 350 height 11
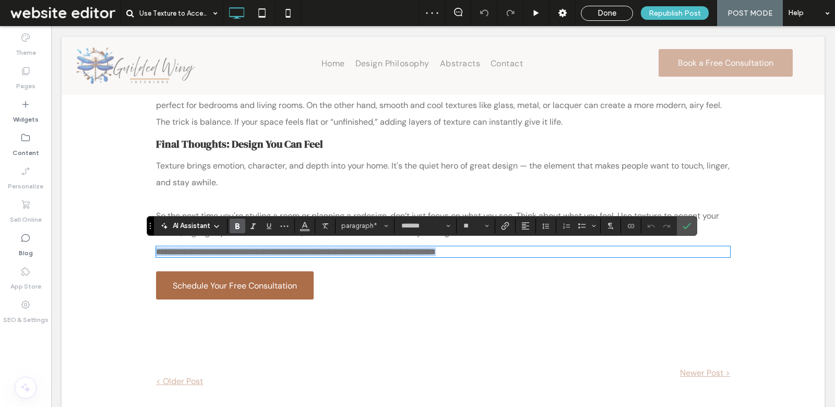
scroll to position [689, 0]
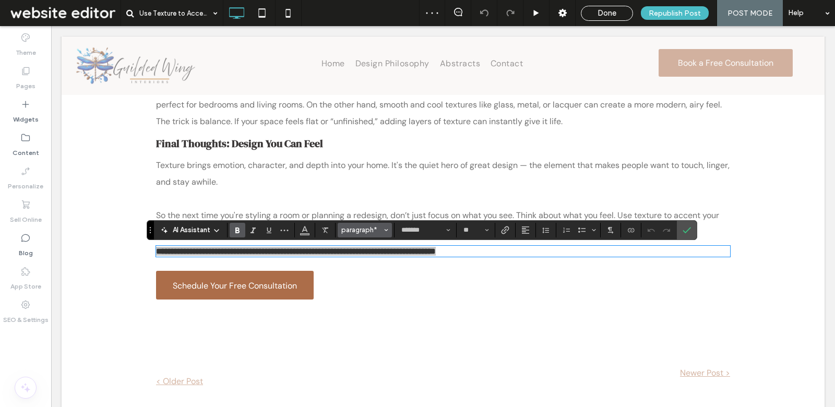
click at [348, 227] on span "paragraph*" at bounding box center [361, 230] width 41 height 8
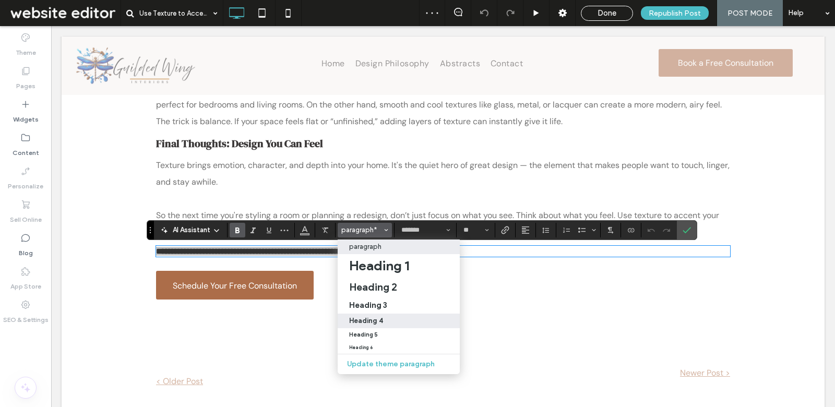
click at [379, 325] on h4 "Heading 4" at bounding box center [366, 321] width 34 height 8
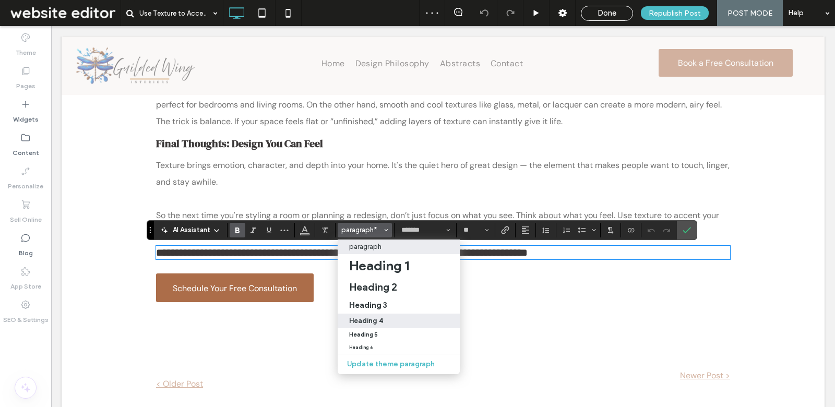
type input "**********"
type input "**"
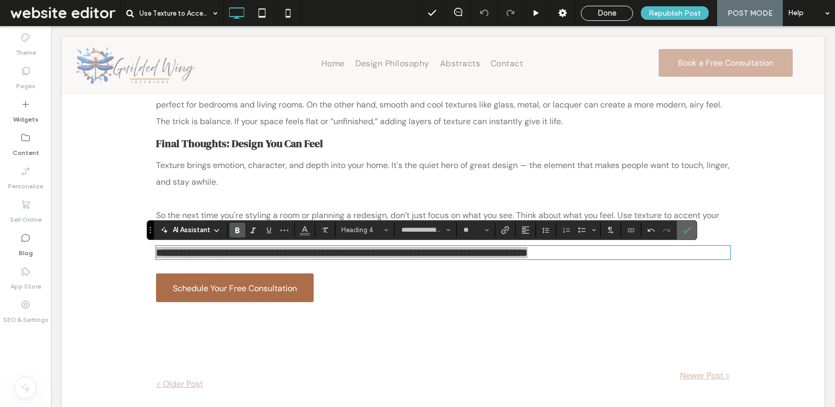
click at [679, 228] on label "Confirm" at bounding box center [687, 230] width 16 height 19
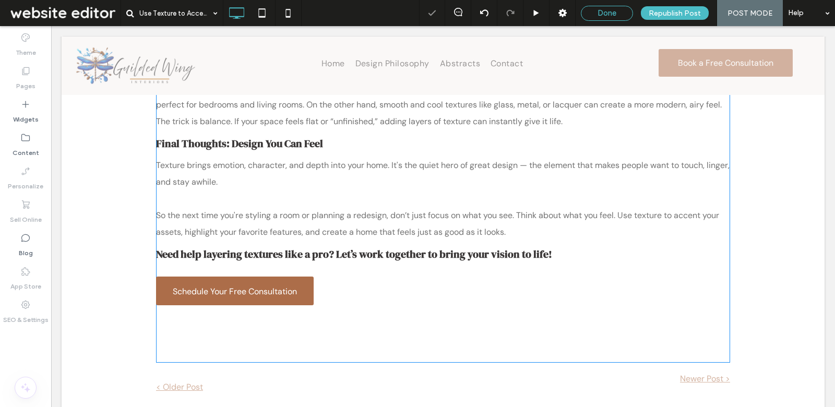
click at [613, 10] on span "Done" at bounding box center [607, 12] width 19 height 9
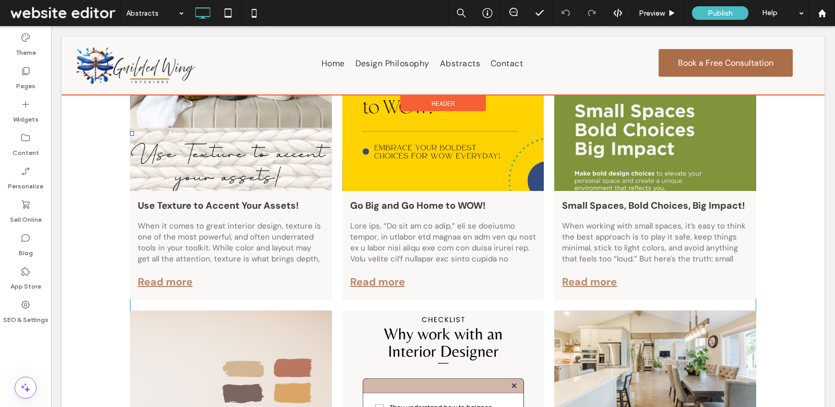
scroll to position [641, 0]
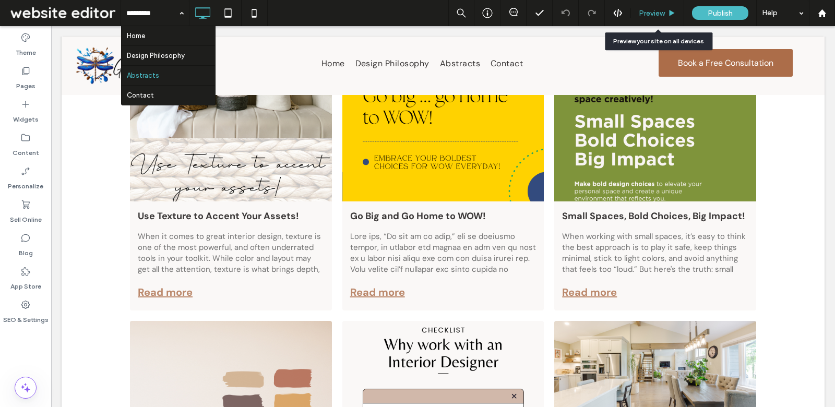
click at [649, 18] on div "Preview" at bounding box center [657, 13] width 53 height 26
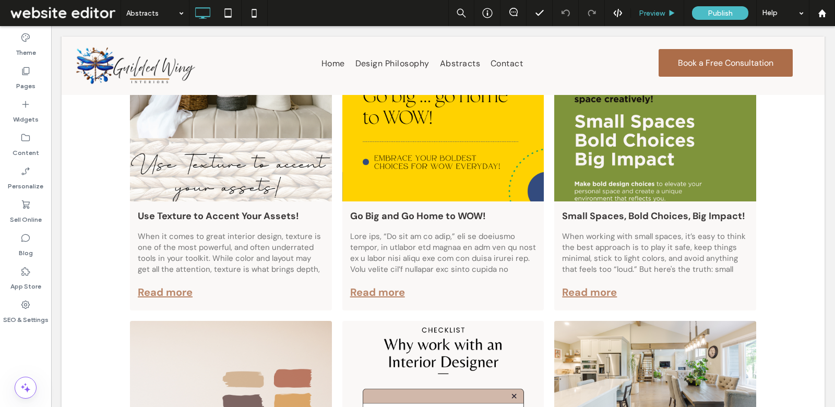
click at [659, 12] on span "Preview" at bounding box center [652, 13] width 26 height 9
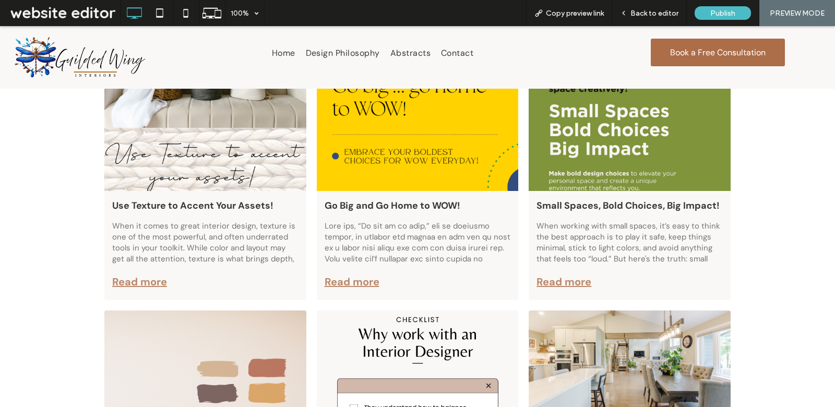
click at [448, 150] on div at bounding box center [418, 78] width 214 height 237
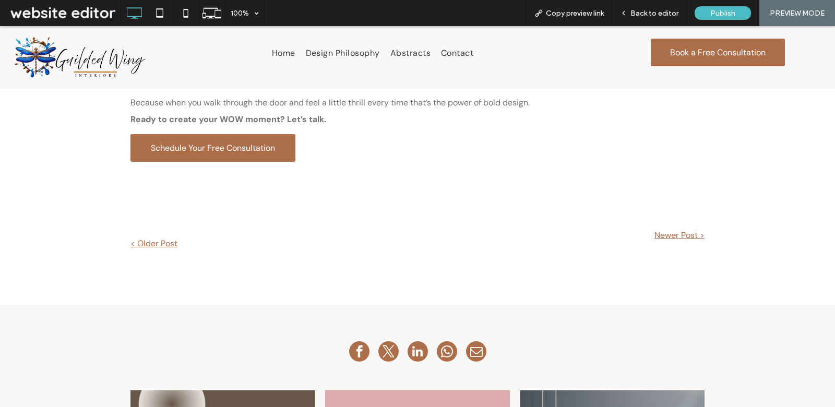
scroll to position [533, 0]
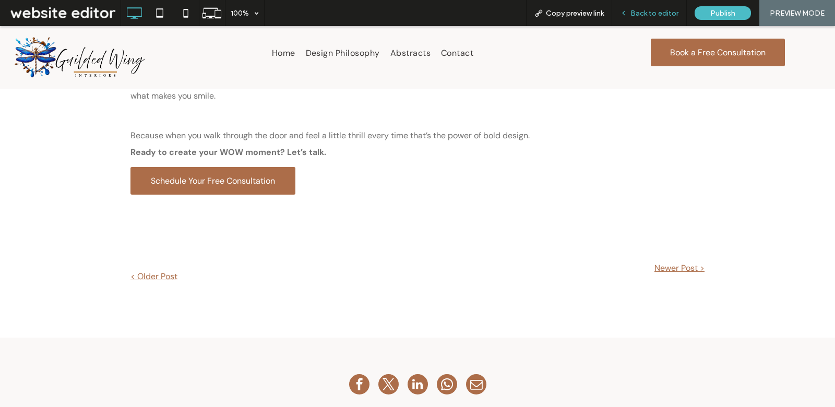
click at [662, 11] on span "Back to editor" at bounding box center [654, 13] width 48 height 9
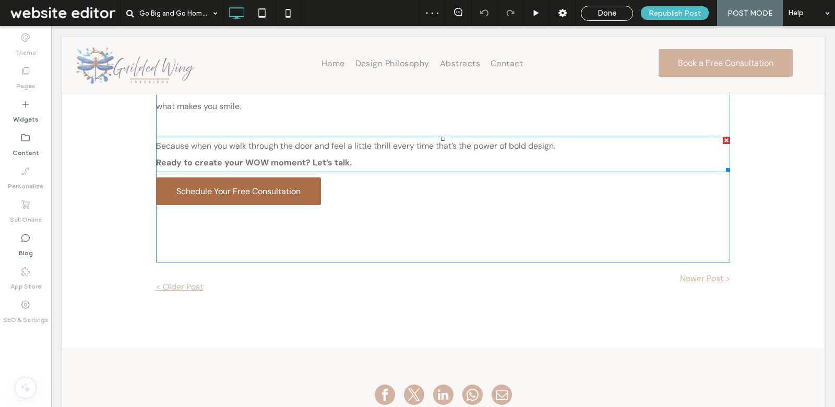
click at [350, 171] on p "Ready to create your WOW moment? Let’s talk." at bounding box center [443, 162] width 574 height 17
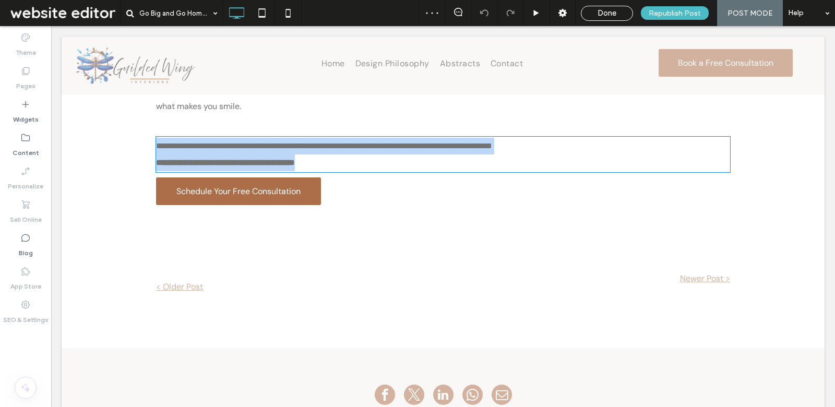
scroll to position [529, 0]
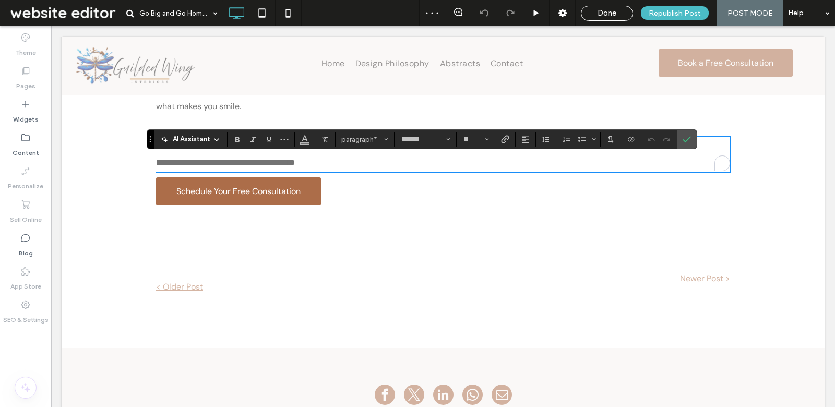
click at [295, 166] on strong "**********" at bounding box center [225, 163] width 139 height 8
click at [363, 138] on span "paragraph" at bounding box center [361, 140] width 41 height 8
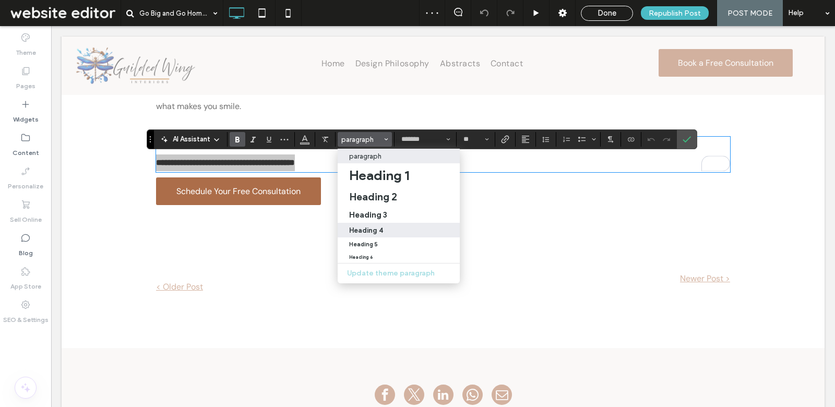
click at [386, 223] on label "Heading 4" at bounding box center [399, 230] width 122 height 15
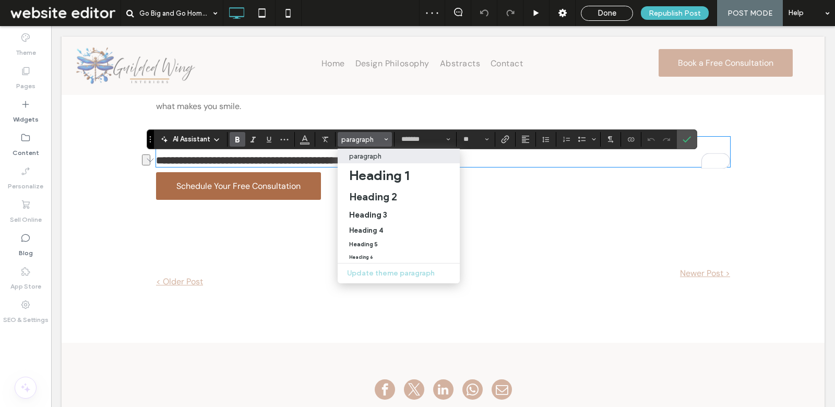
type input "**********"
type input "**"
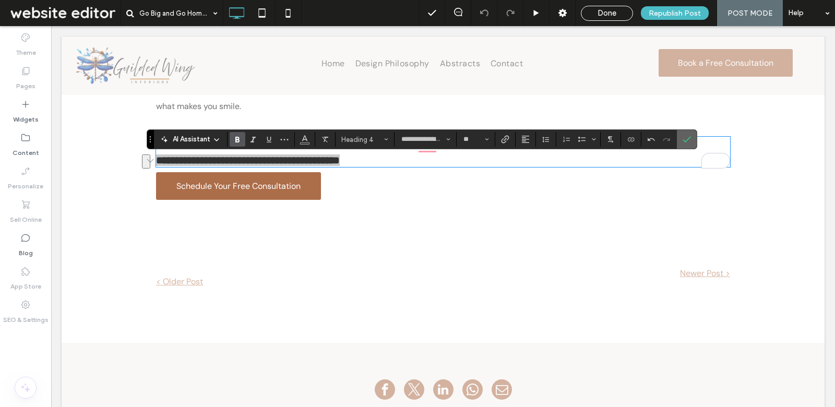
click at [683, 142] on icon "Confirm" at bounding box center [687, 139] width 8 height 8
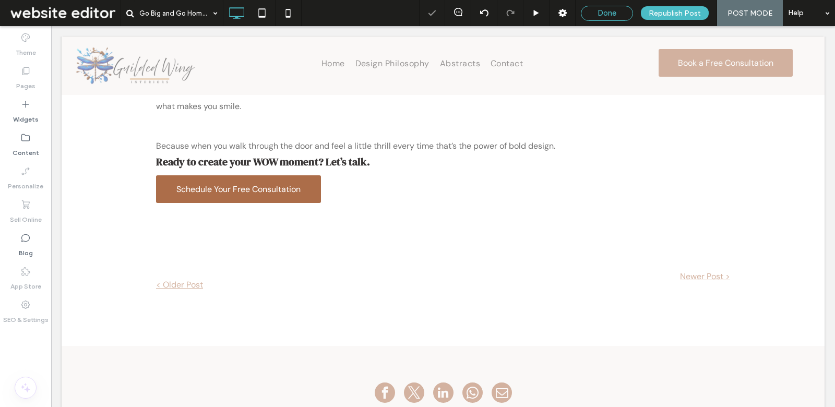
click at [612, 13] on span "Done" at bounding box center [607, 12] width 19 height 9
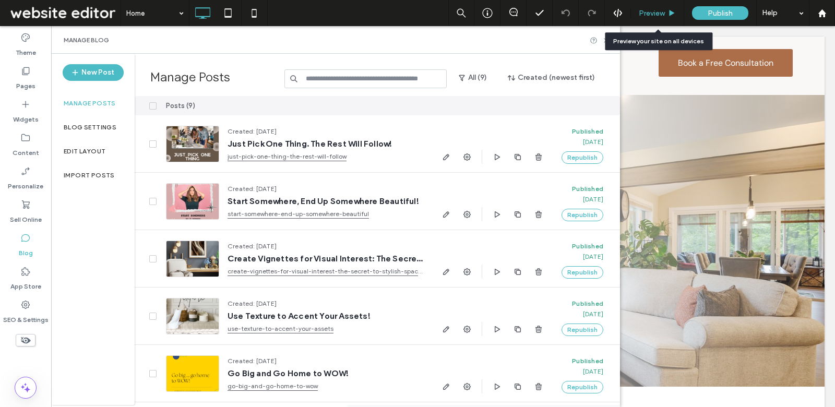
click at [659, 16] on span "Preview" at bounding box center [652, 13] width 26 height 9
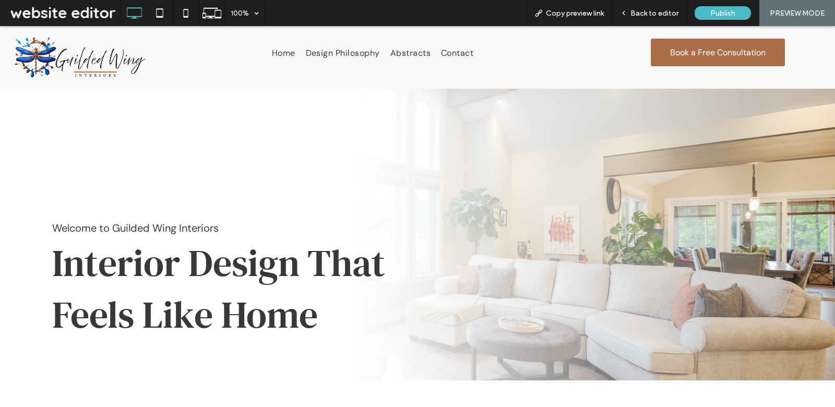
click at [420, 54] on span "Abstracts" at bounding box center [410, 53] width 40 height 17
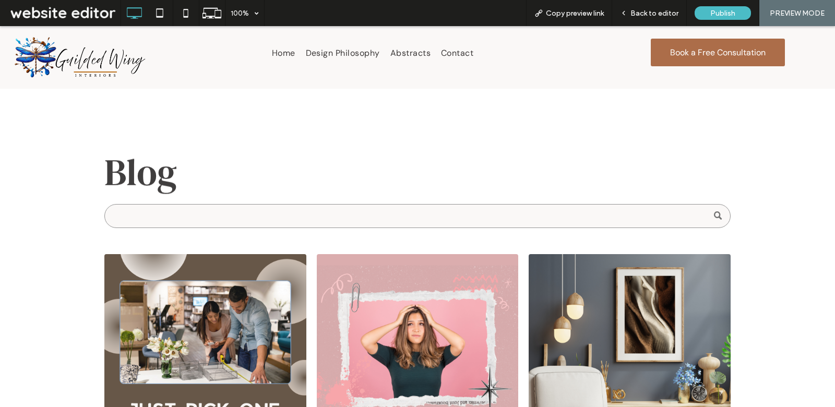
click at [193, 313] on div at bounding box center [205, 365] width 214 height 237
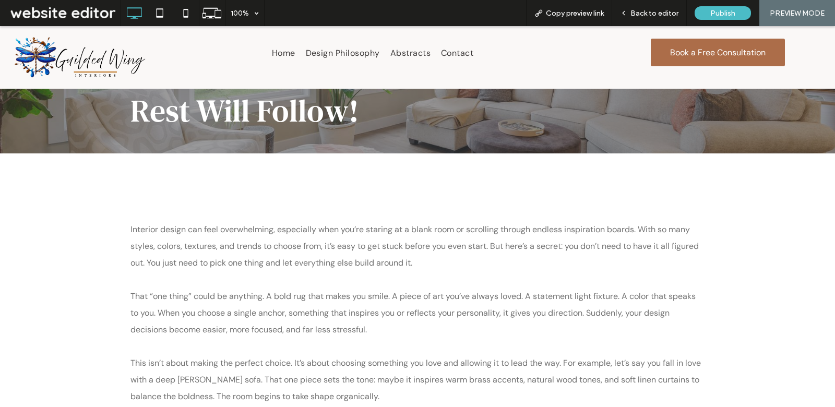
scroll to position [42, 0]
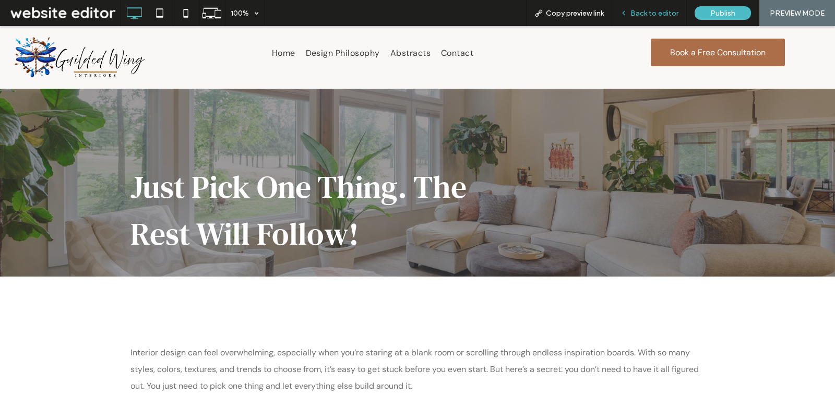
click at [640, 16] on span "Back to editor" at bounding box center [654, 13] width 48 height 9
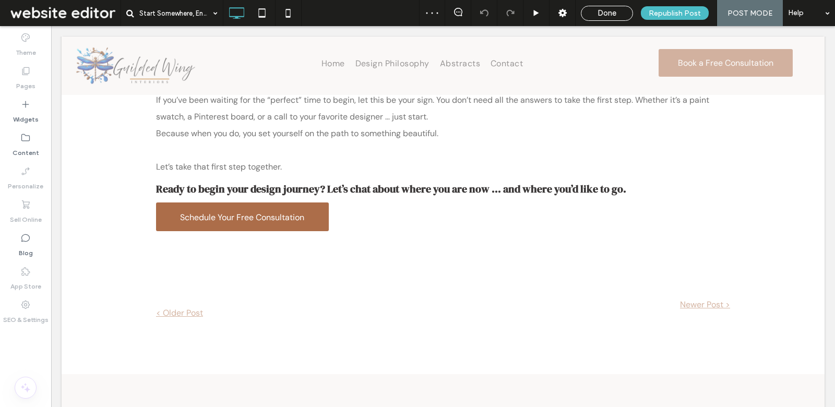
scroll to position [832, 0]
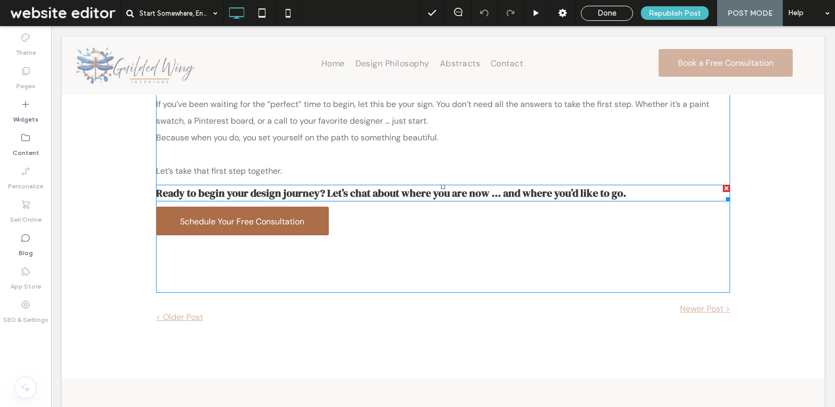
click at [351, 187] on span "Ready to begin your design journey? Let’s chat about where you are now … and wh…" at bounding box center [391, 193] width 470 height 15
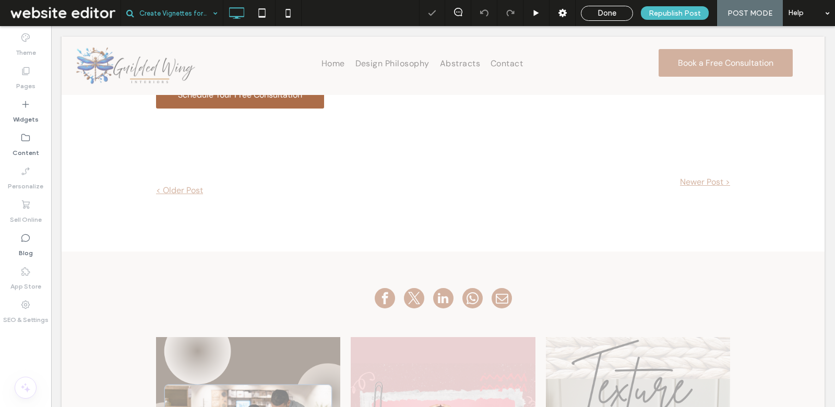
scroll to position [566, 0]
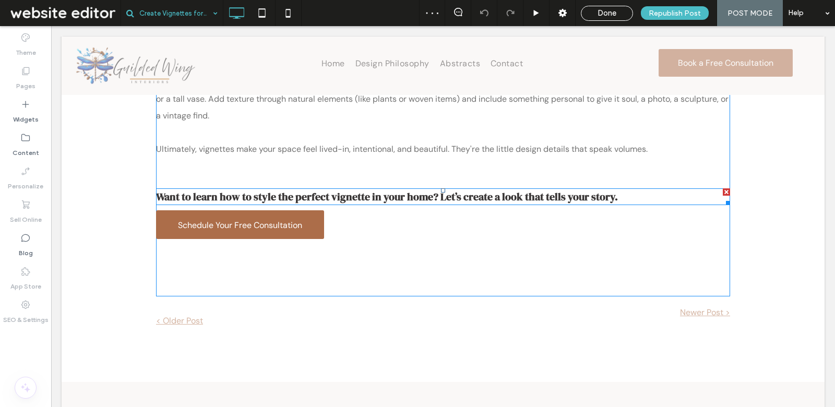
click at [293, 196] on span "Want to learn how to style the perfect vignette in your home? Let’s create a lo…" at bounding box center [387, 196] width 462 height 15
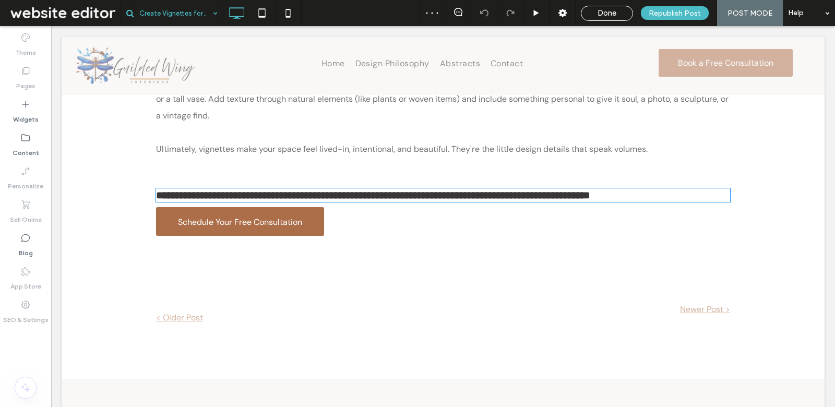
type input "**********"
type input "**"
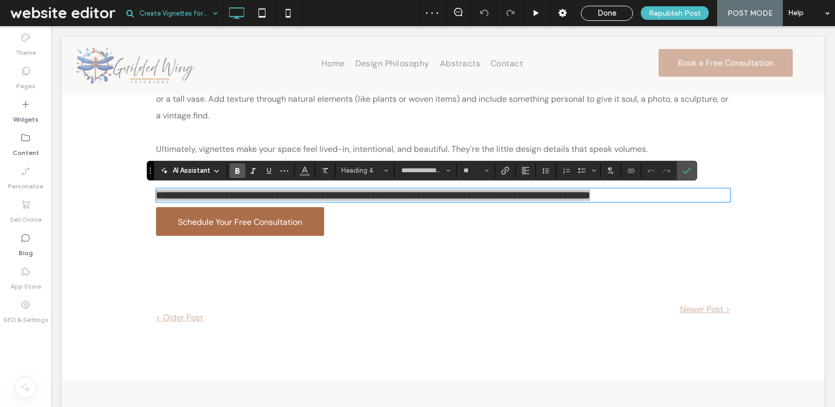
drag, startPoint x: 138, startPoint y: 1, endPoint x: 182, endPoint y: 19, distance: 47.5
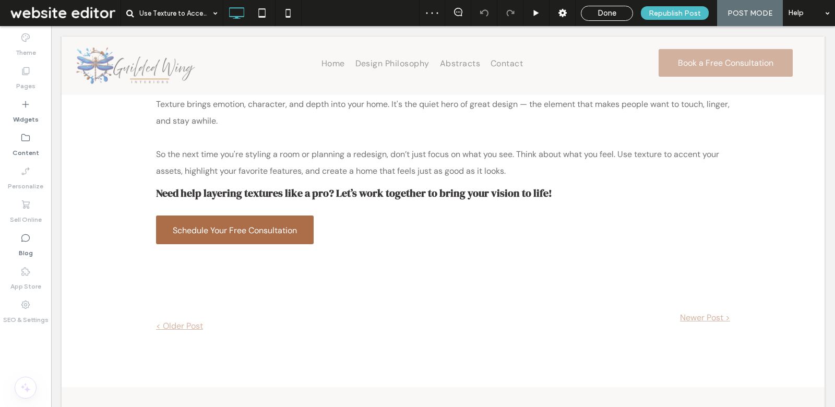
scroll to position [736, 0]
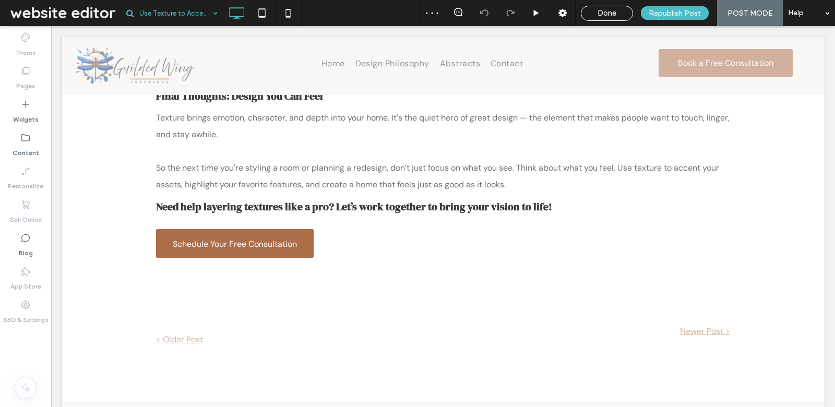
click at [183, 14] on input at bounding box center [175, 13] width 73 height 26
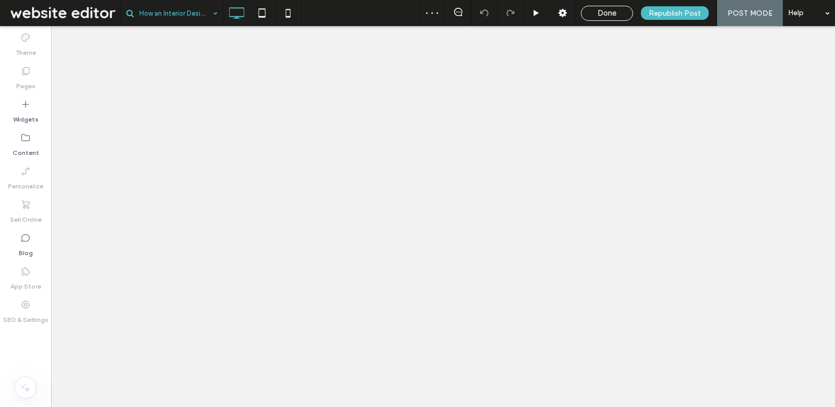
click at [188, 13] on input at bounding box center [175, 13] width 73 height 26
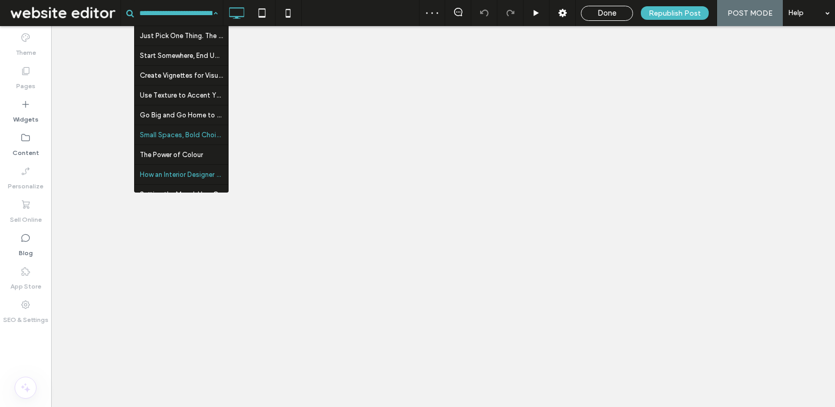
scroll to position [11, 0]
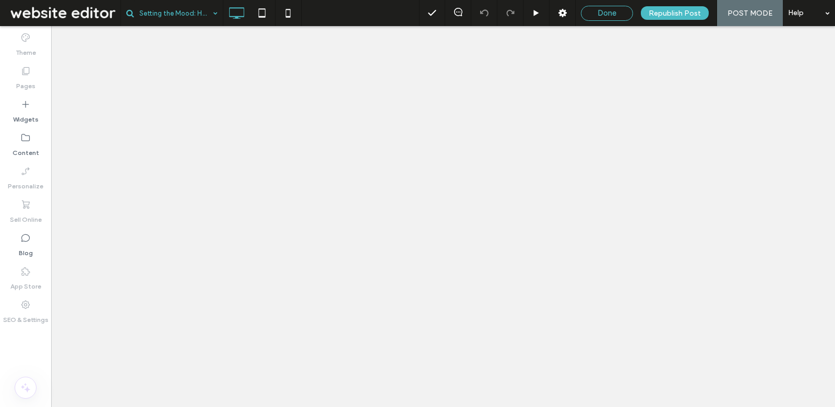
click at [607, 13] on span "Done" at bounding box center [607, 12] width 19 height 9
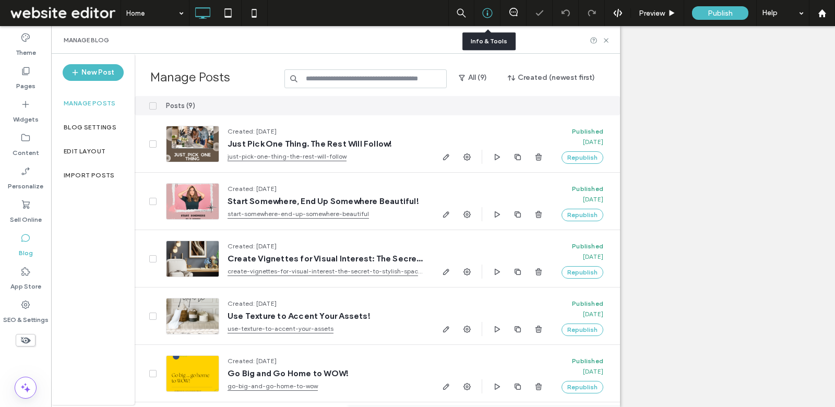
click at [491, 13] on icon at bounding box center [487, 13] width 10 height 10
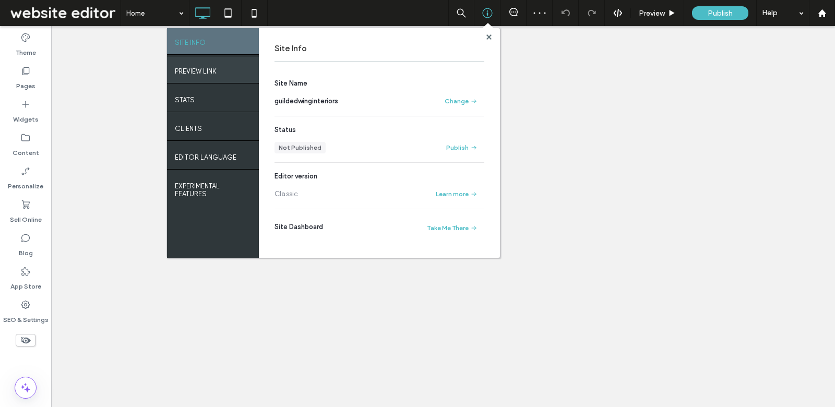
click at [219, 71] on div "PREVIEW LINK" at bounding box center [213, 70] width 92 height 26
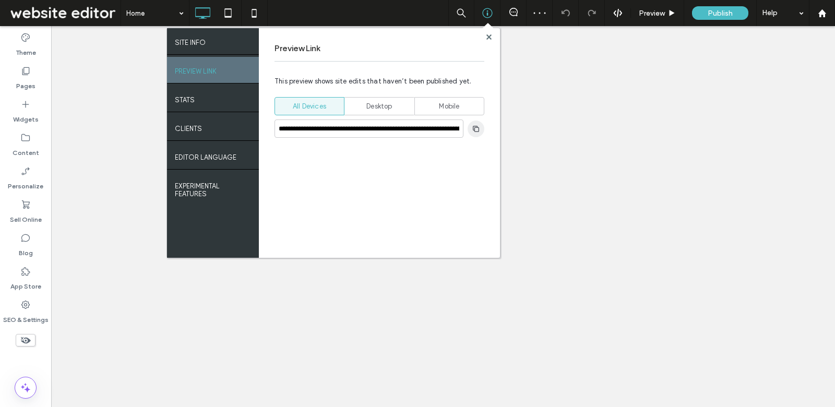
click at [483, 128] on span "button" at bounding box center [476, 129] width 17 height 17
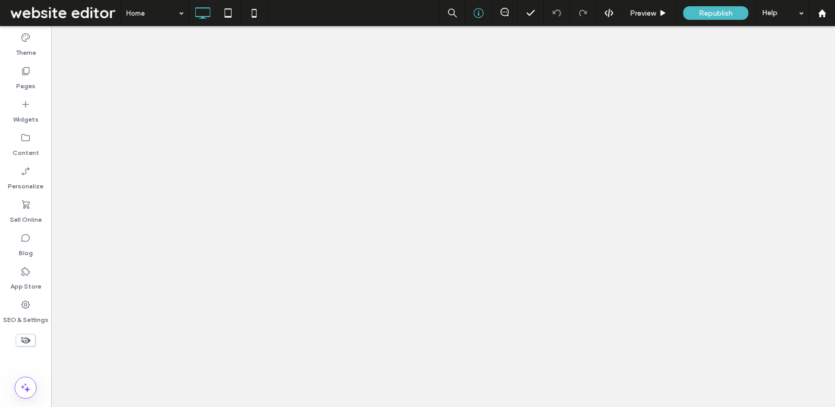
click at [473, 5] on div at bounding box center [479, 13] width 26 height 26
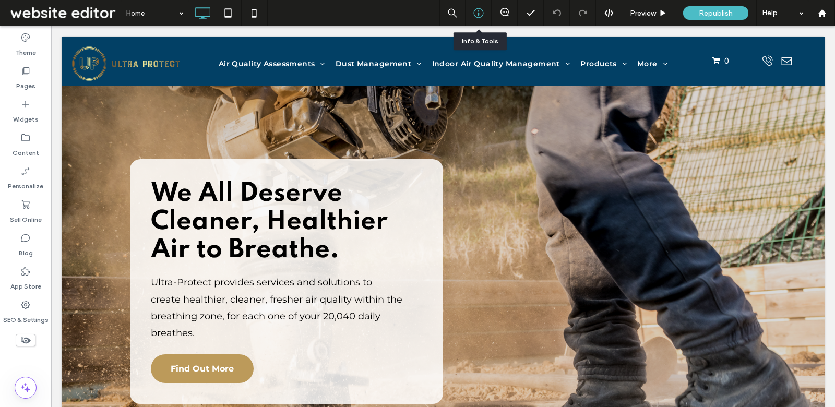
click at [478, 16] on icon at bounding box center [478, 13] width 10 height 10
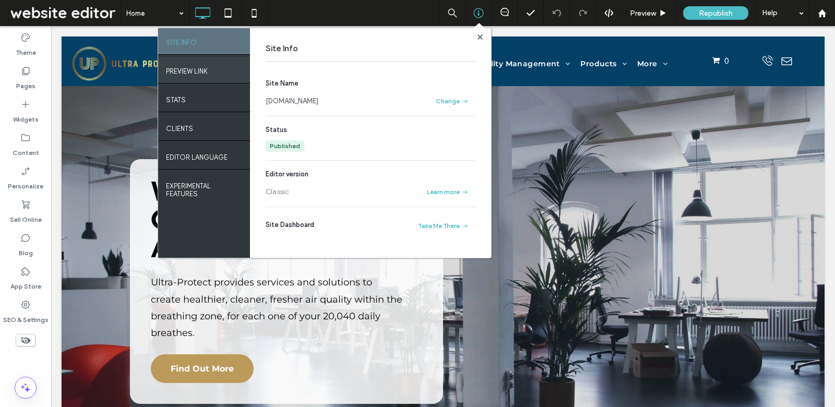
click at [200, 68] on label "PREVIEW LINK" at bounding box center [187, 68] width 42 height 13
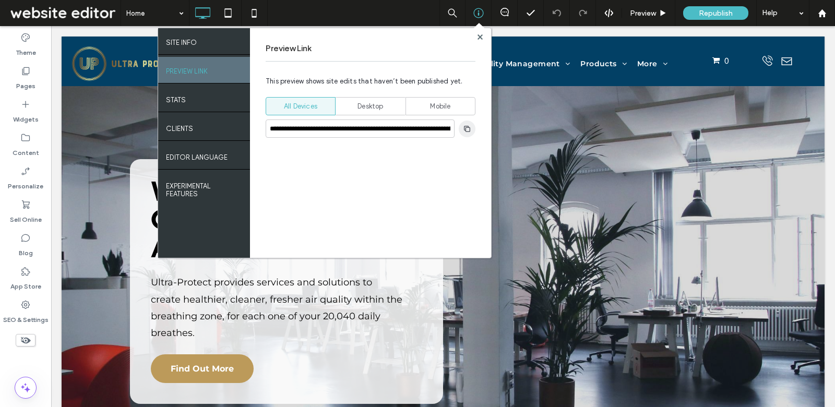
click at [465, 129] on icon "button" at bounding box center [467, 129] width 8 height 8
